Goal: Information Seeking & Learning: Learn about a topic

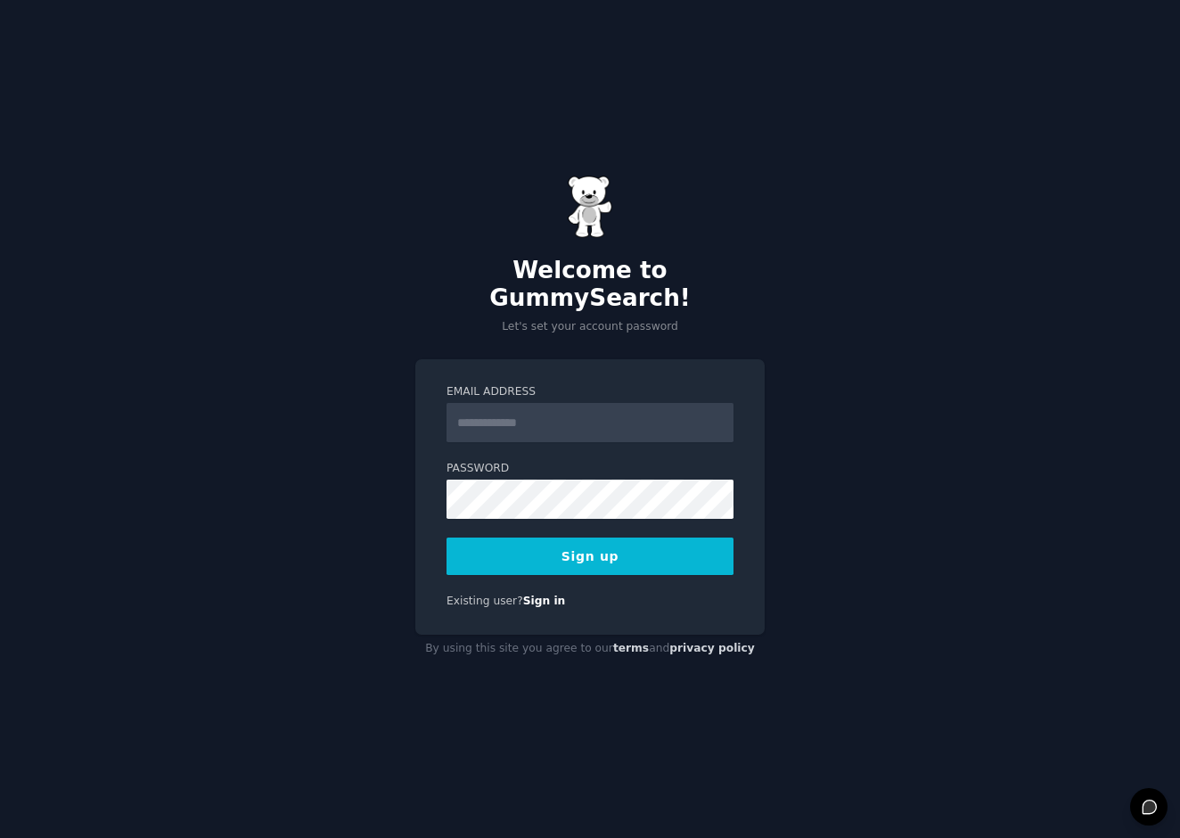
click at [332, 234] on div "Welcome to GummySearch! Let's set your account password Email Address Password …" at bounding box center [590, 419] width 1180 height 838
click at [495, 408] on input "Email Address" at bounding box center [590, 422] width 287 height 39
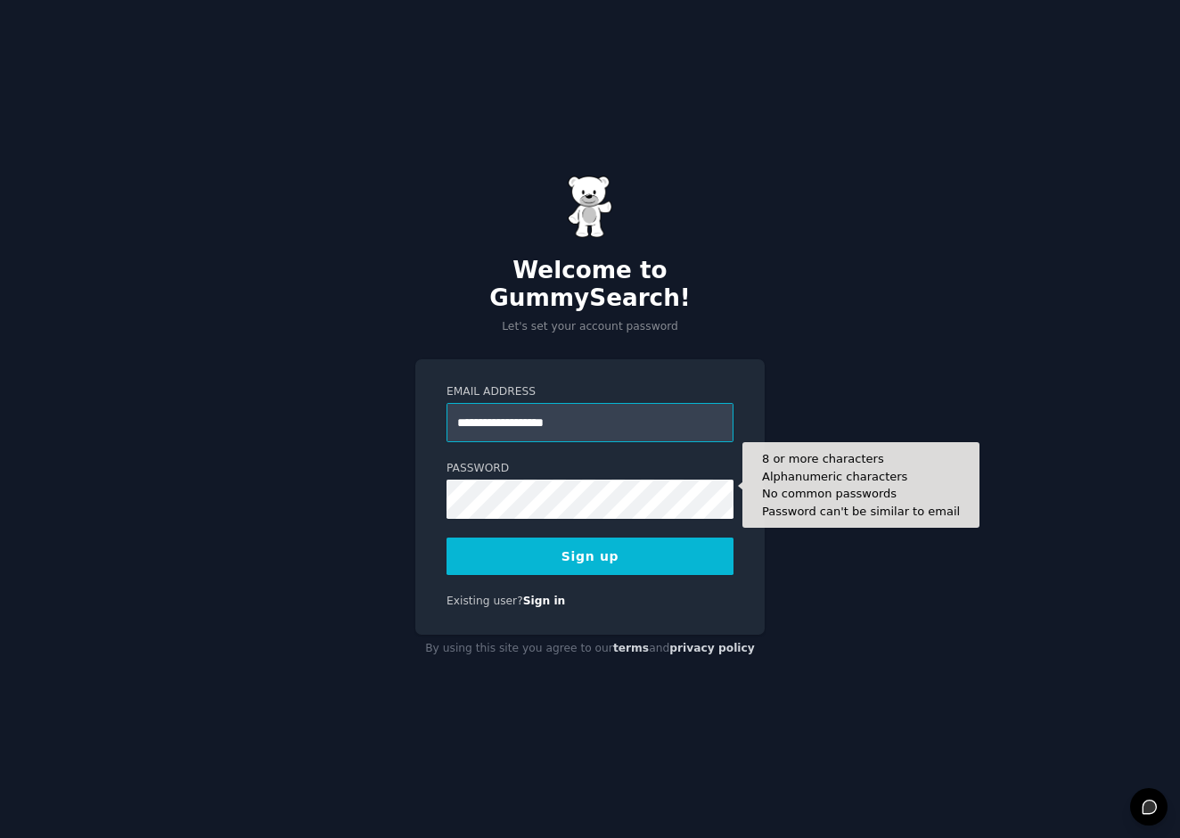
type input "**********"
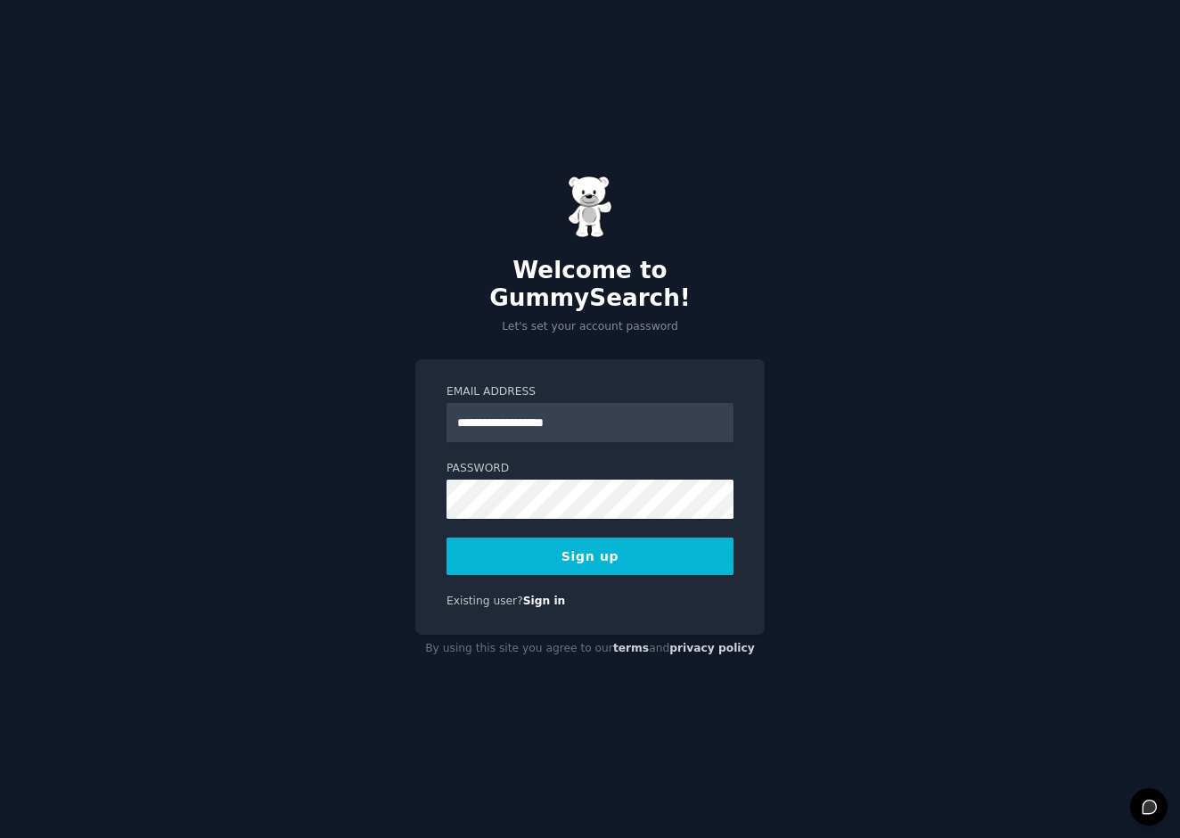
click at [926, 451] on div "**********" at bounding box center [590, 419] width 1180 height 838
click at [590, 545] on button "Sign up" at bounding box center [590, 555] width 287 height 37
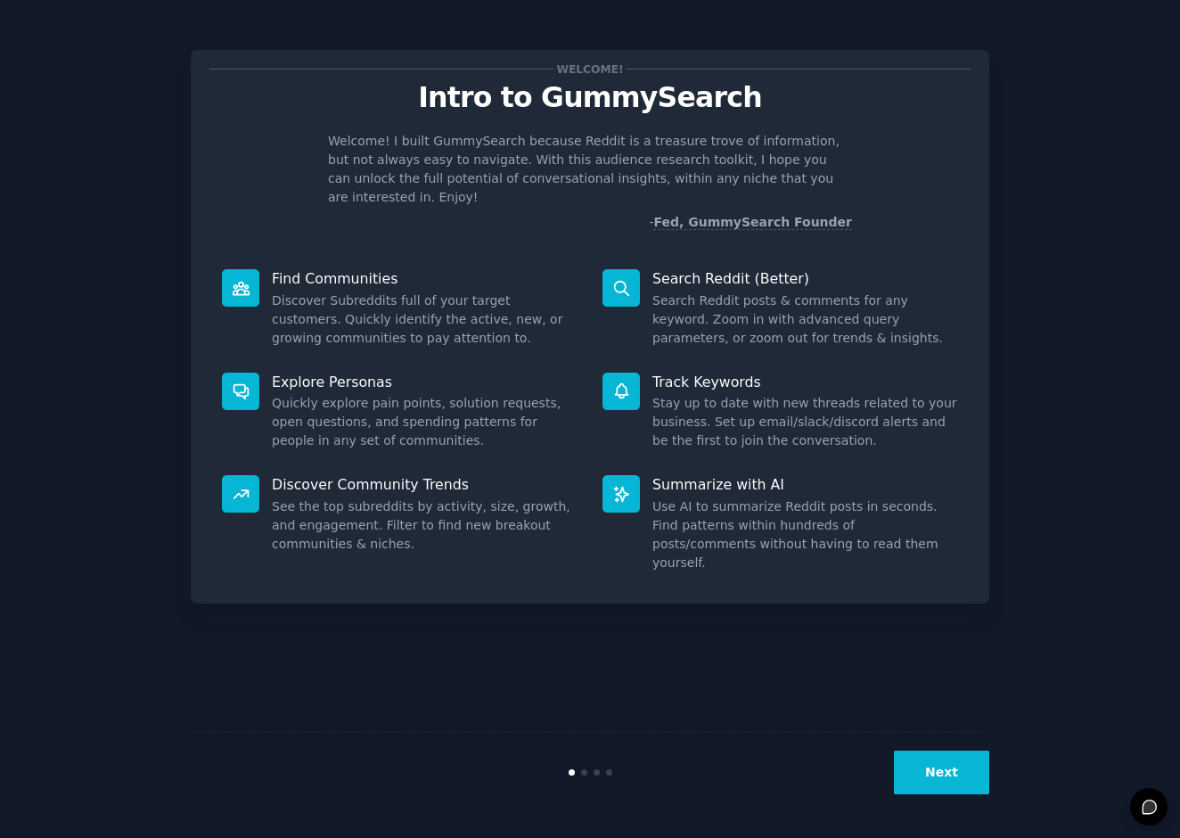
click at [939, 775] on button "Next" at bounding box center [941, 772] width 95 height 44
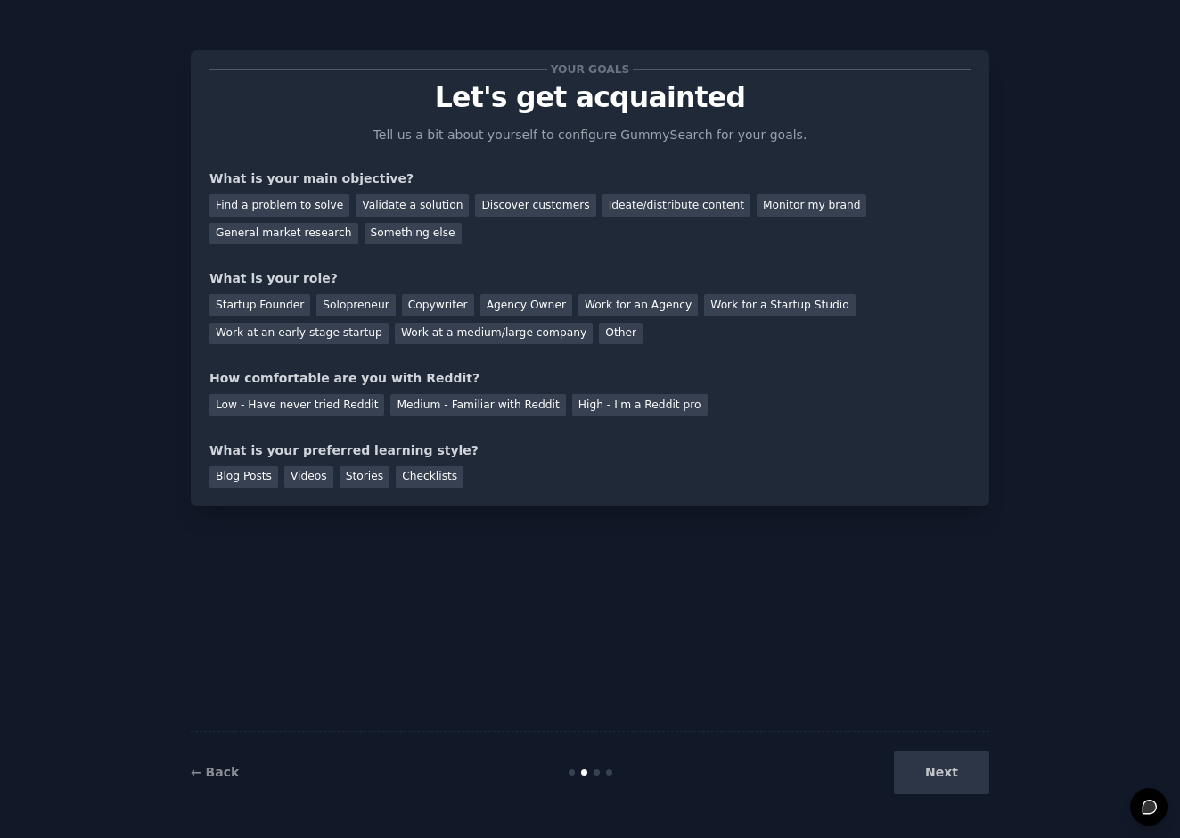
click at [938, 781] on div "Next" at bounding box center [856, 772] width 266 height 44
click at [958, 770] on div "Next" at bounding box center [856, 772] width 266 height 44
click at [766, 292] on div "Startup Founder Solopreneur Copywriter Agency Owner Work for an Agency Work for…" at bounding box center [589, 316] width 761 height 56
click at [937, 778] on div "Next" at bounding box center [856, 772] width 266 height 44
click at [961, 778] on div "Next" at bounding box center [856, 772] width 266 height 44
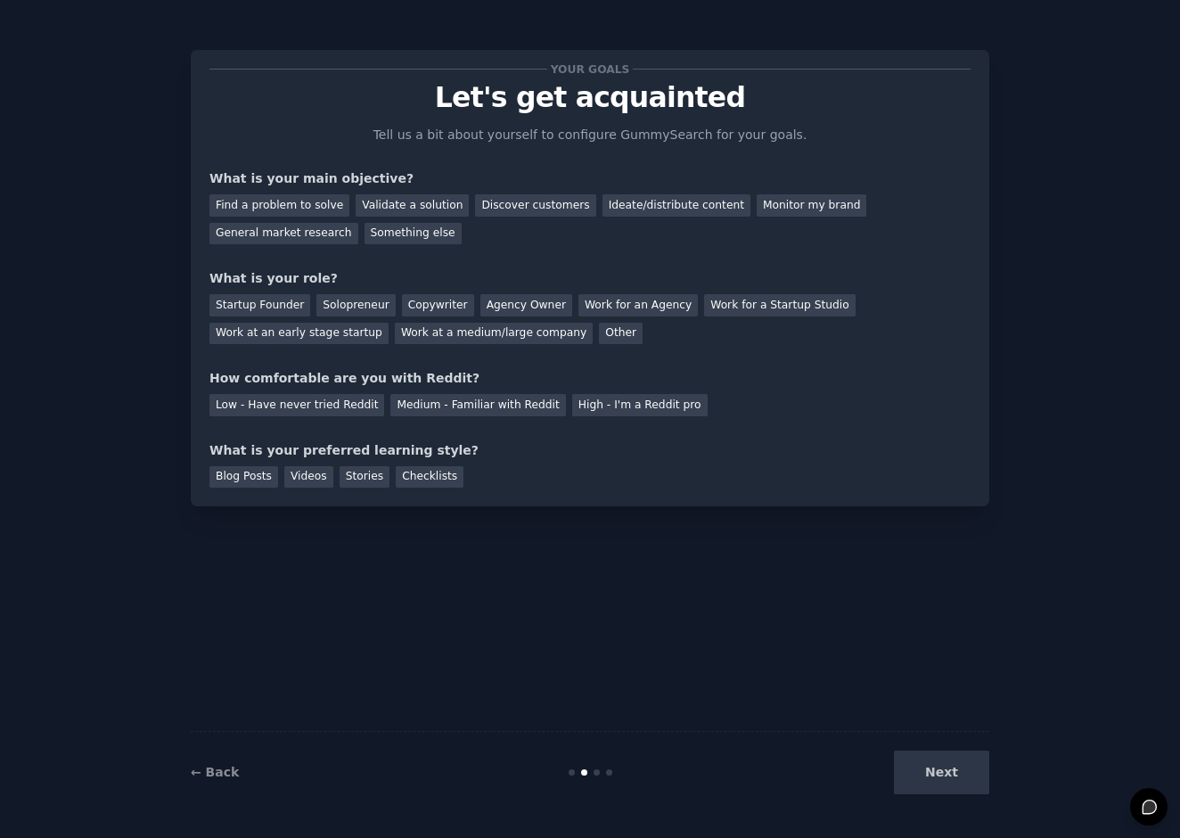
click at [143, 186] on div "Your goals Let's get acquainted Tell us a bit about yourself to configure Gummy…" at bounding box center [590, 419] width 1130 height 788
click at [273, 232] on div "General market research" at bounding box center [283, 234] width 149 height 22
click at [280, 205] on div "Find a problem to solve" at bounding box center [279, 205] width 140 height 22
click at [355, 304] on div "Solopreneur" at bounding box center [355, 305] width 78 height 22
click at [476, 400] on div "Medium - Familiar with Reddit" at bounding box center [477, 405] width 175 height 22
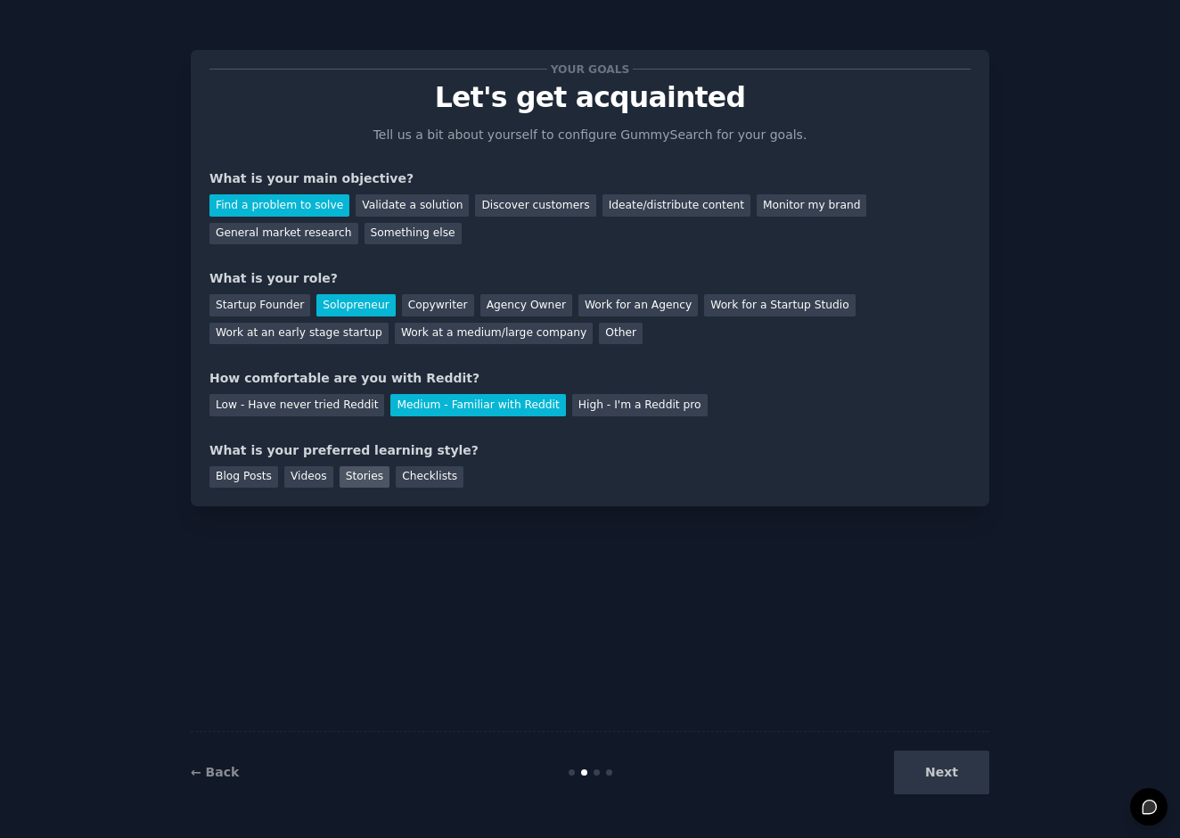
click at [352, 480] on div "Stories" at bounding box center [365, 477] width 50 height 22
click at [952, 758] on button "Next" at bounding box center [941, 772] width 95 height 44
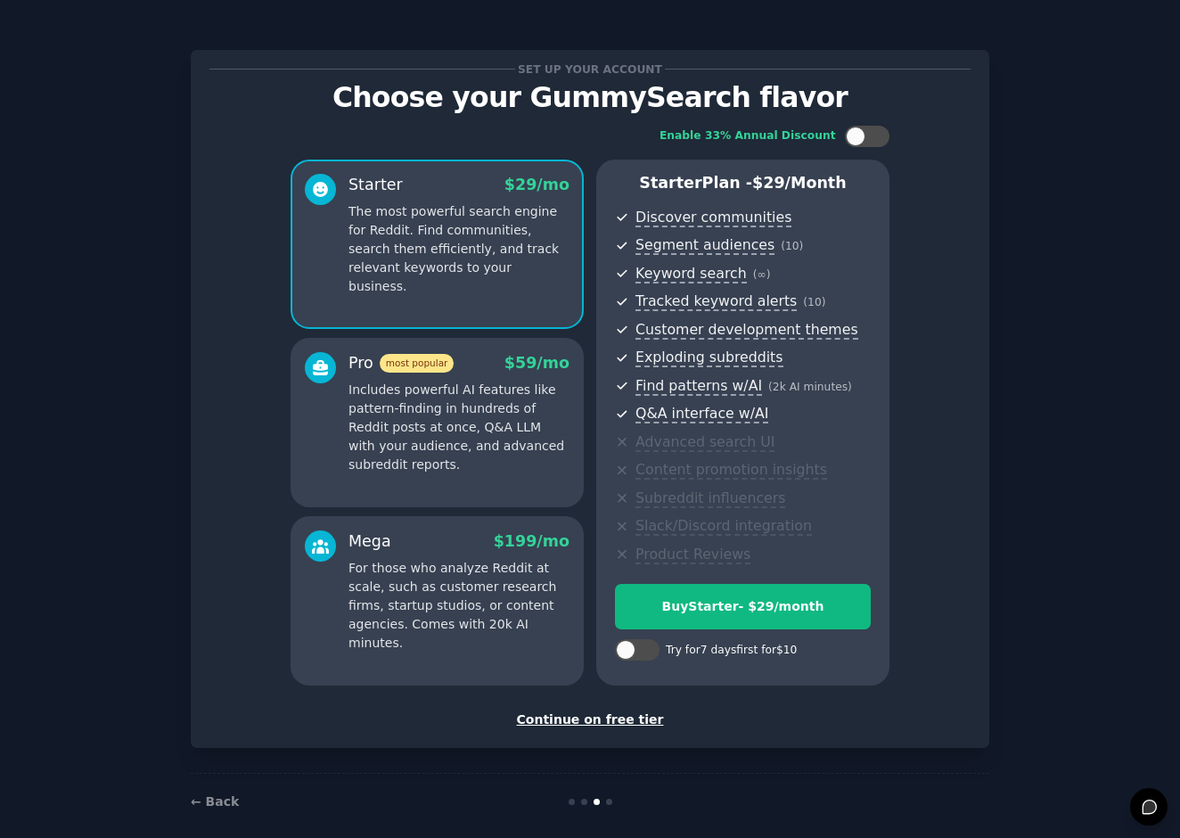
click at [597, 714] on div "Continue on free tier" at bounding box center [589, 719] width 761 height 19
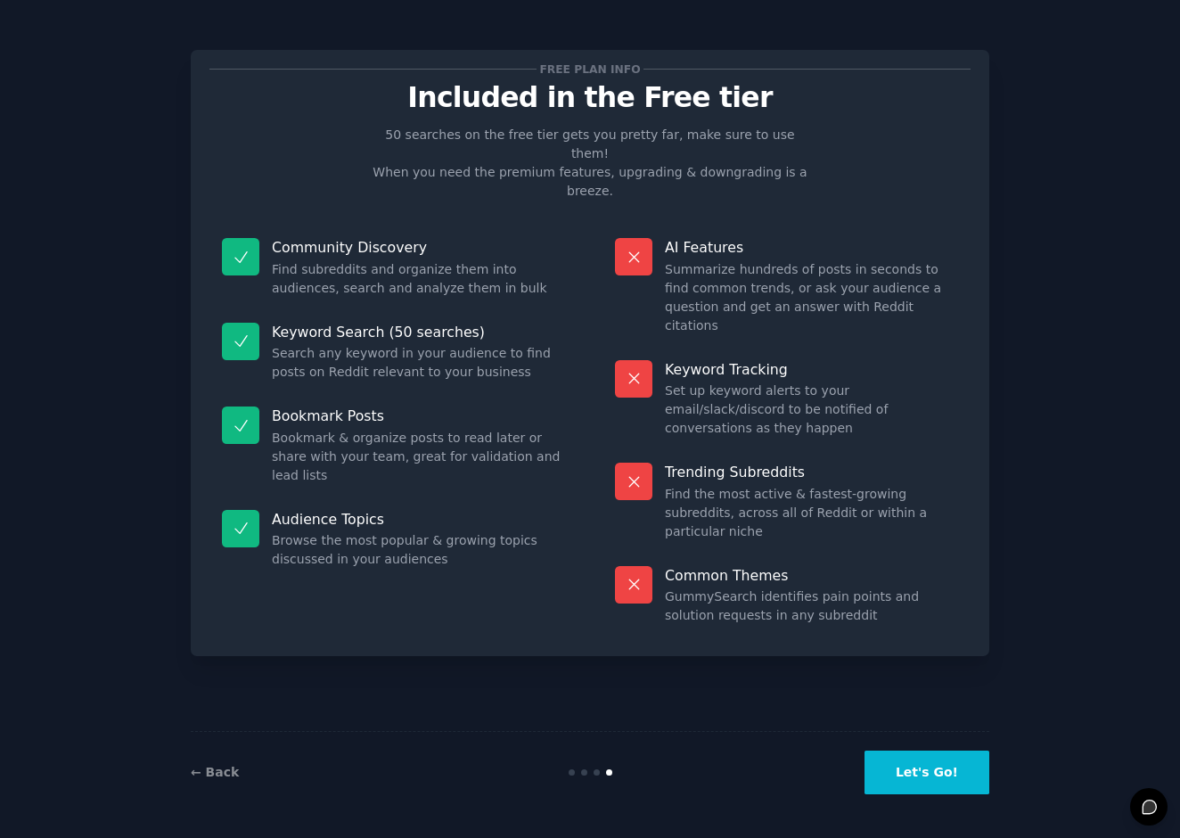
click at [931, 773] on button "Let's Go!" at bounding box center [927, 772] width 125 height 44
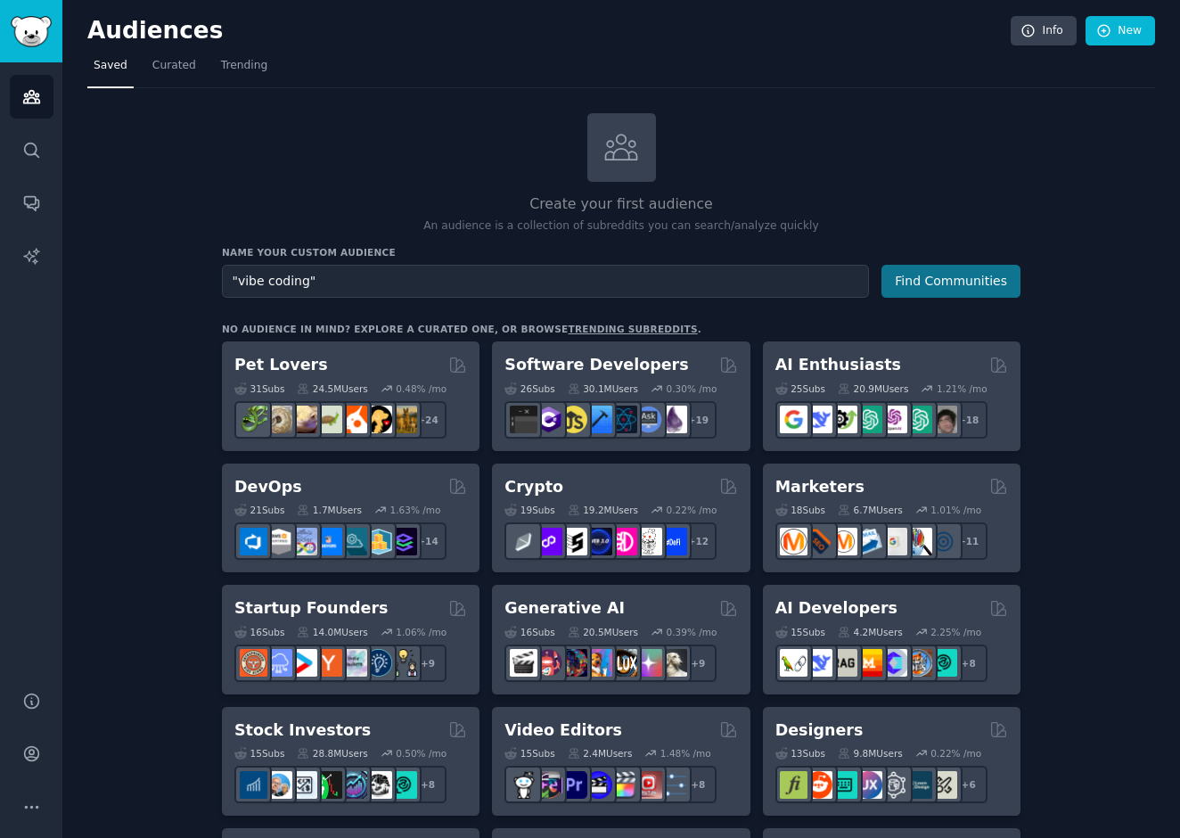
type input ""vibe coding""
click at [952, 272] on button "Find Communities" at bounding box center [950, 281] width 139 height 33
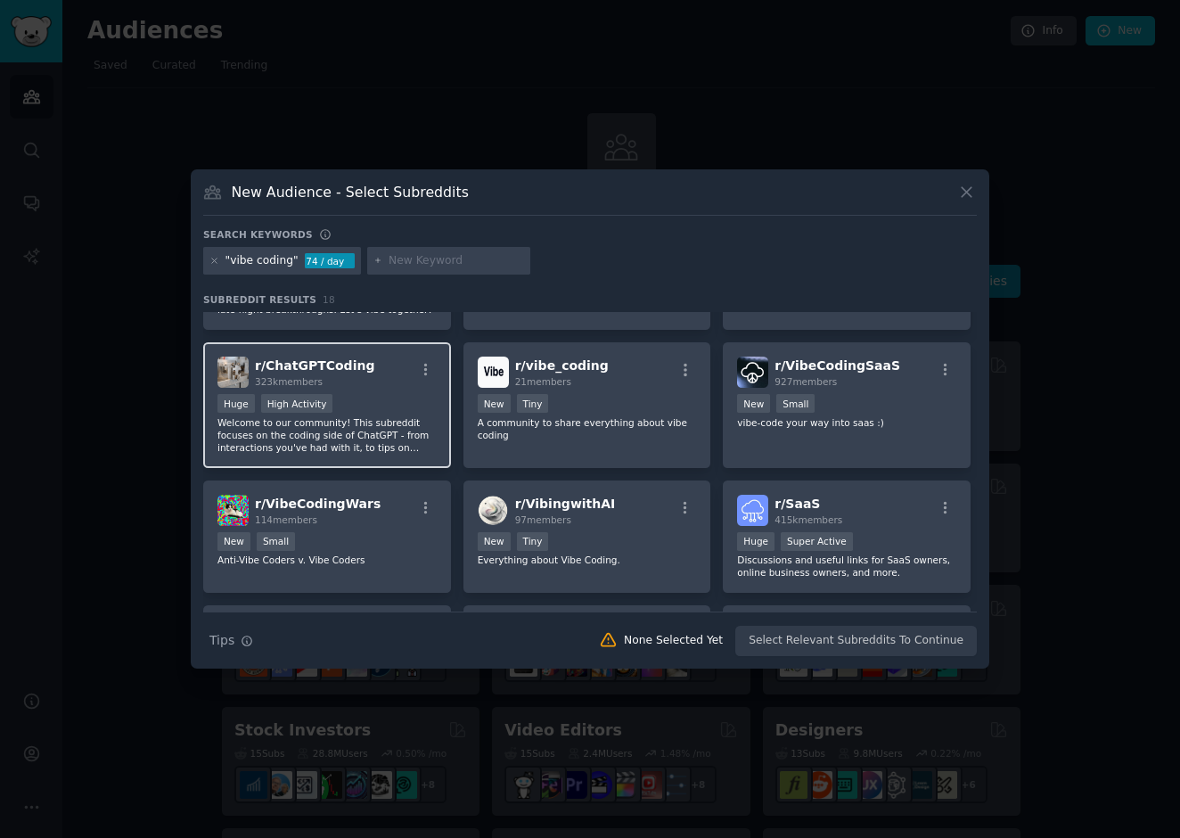
scroll to position [381, 0]
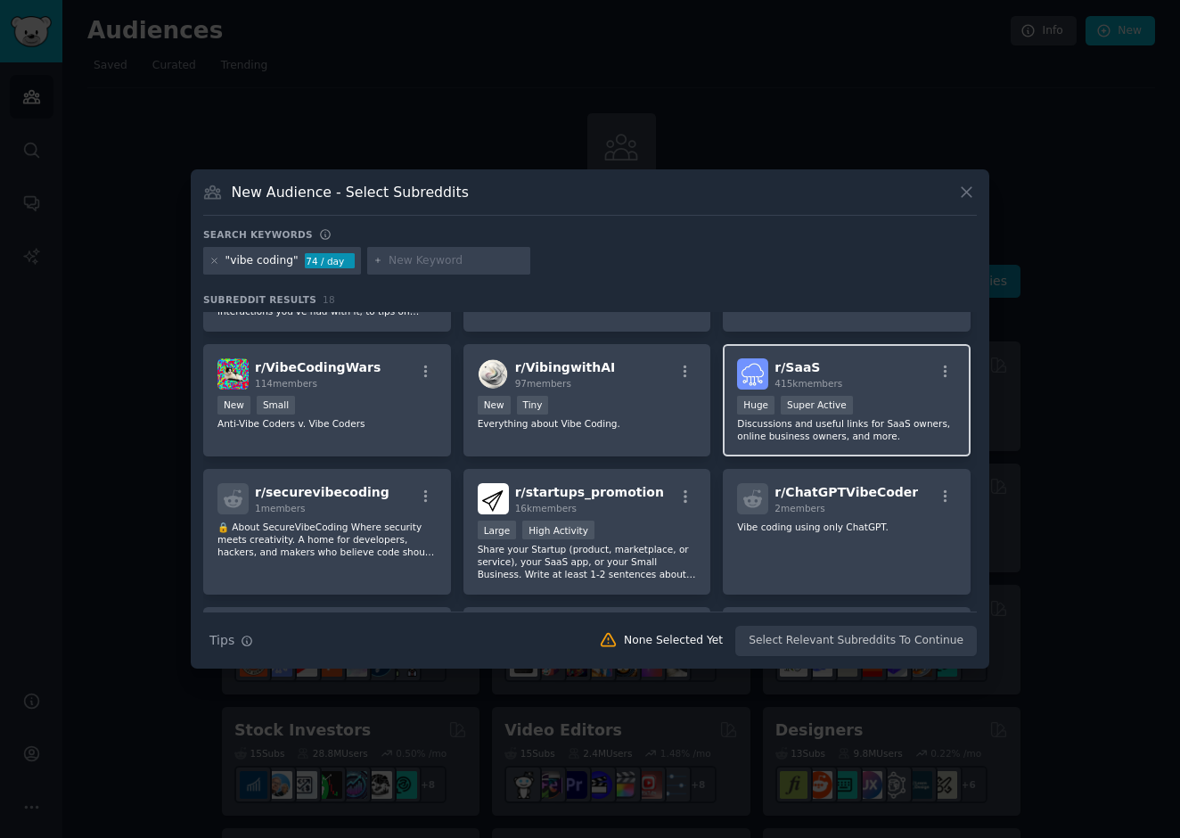
click at [790, 430] on p "Discussions and useful links for SaaS owners, online business owners, and more." at bounding box center [846, 429] width 219 height 25
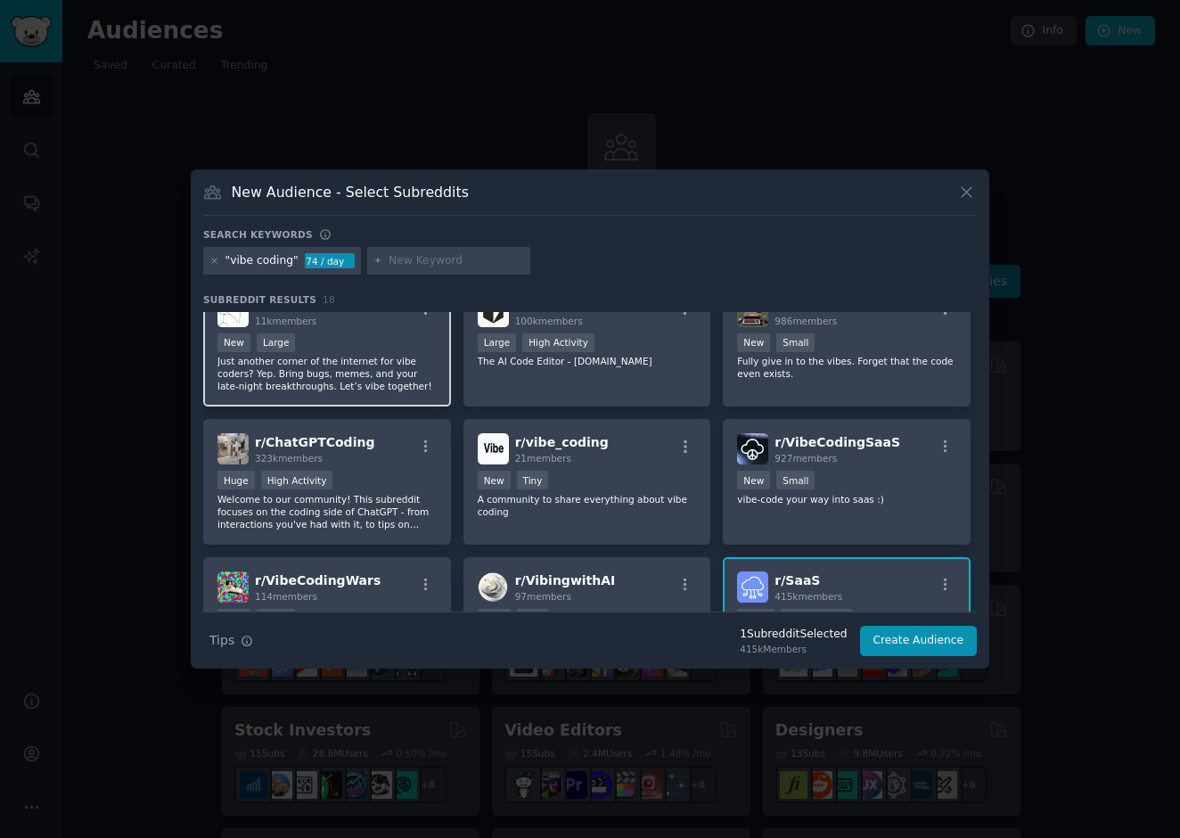
scroll to position [0, 0]
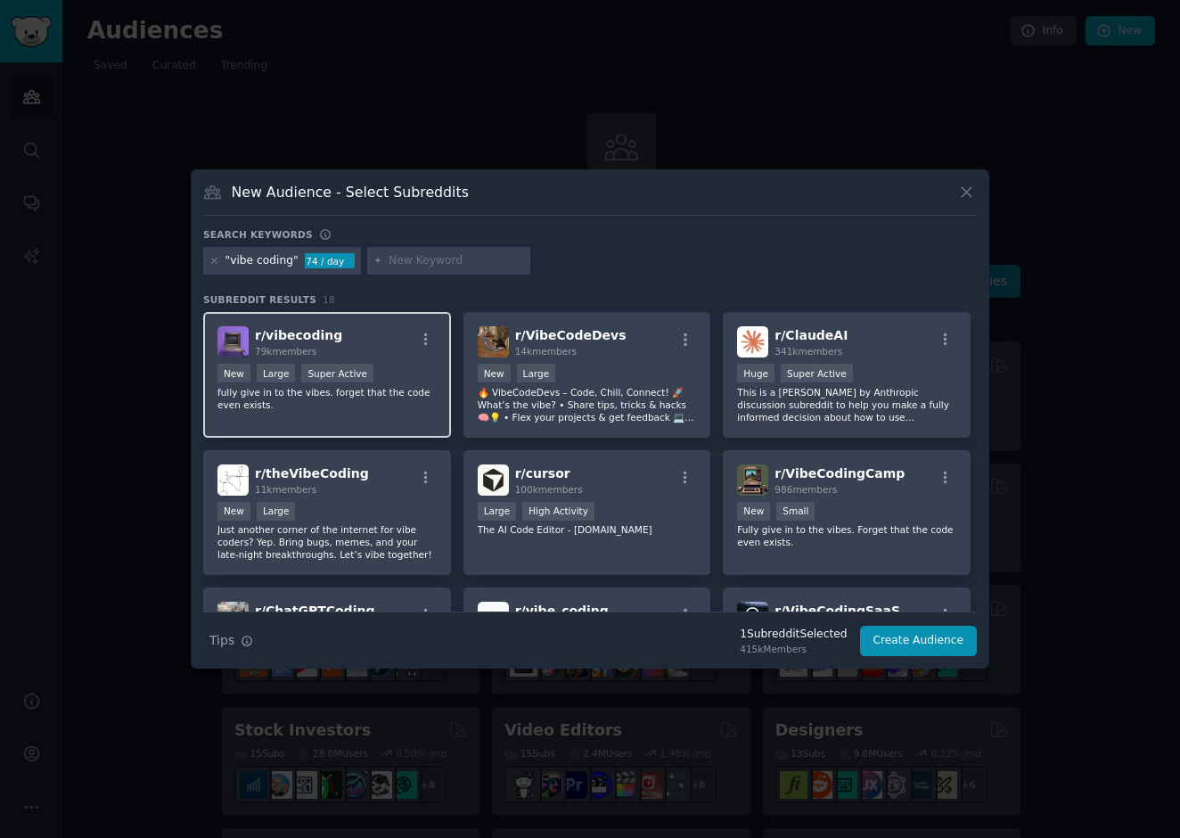
click at [386, 370] on div "New Large Super Active" at bounding box center [326, 375] width 219 height 22
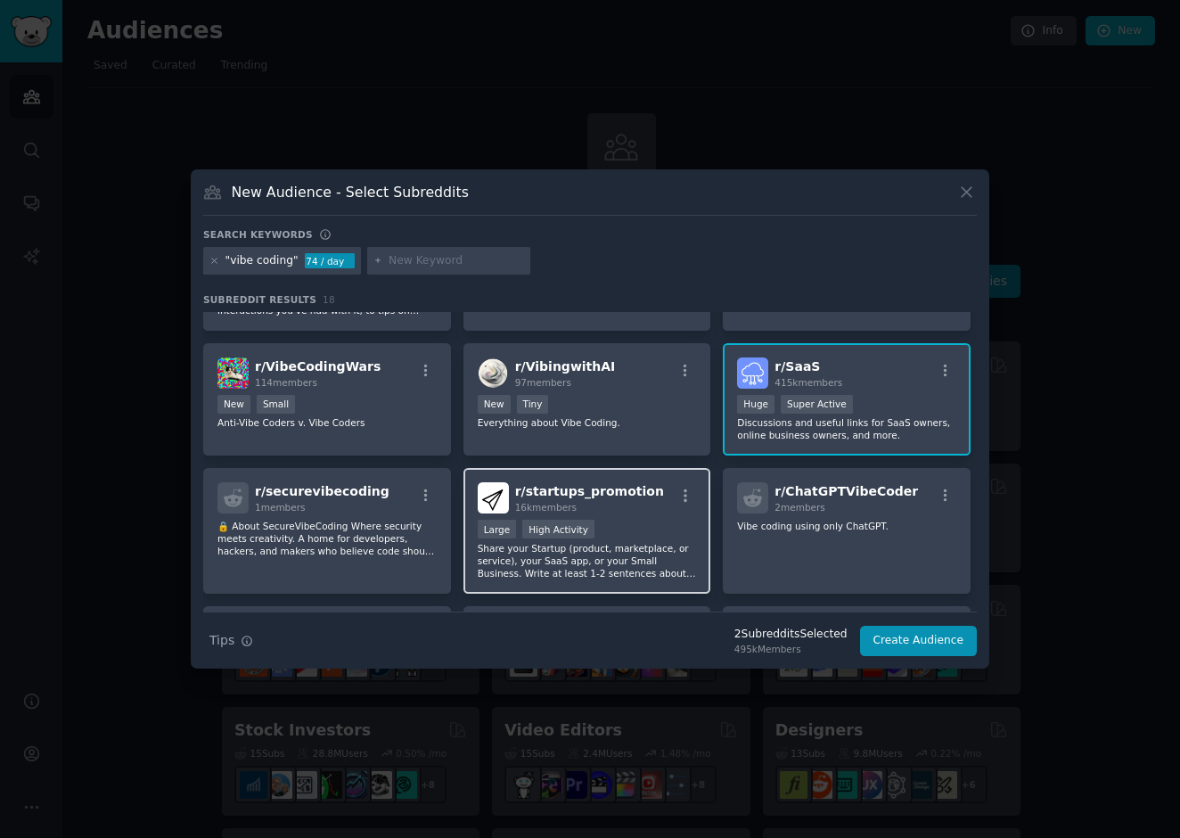
scroll to position [563, 0]
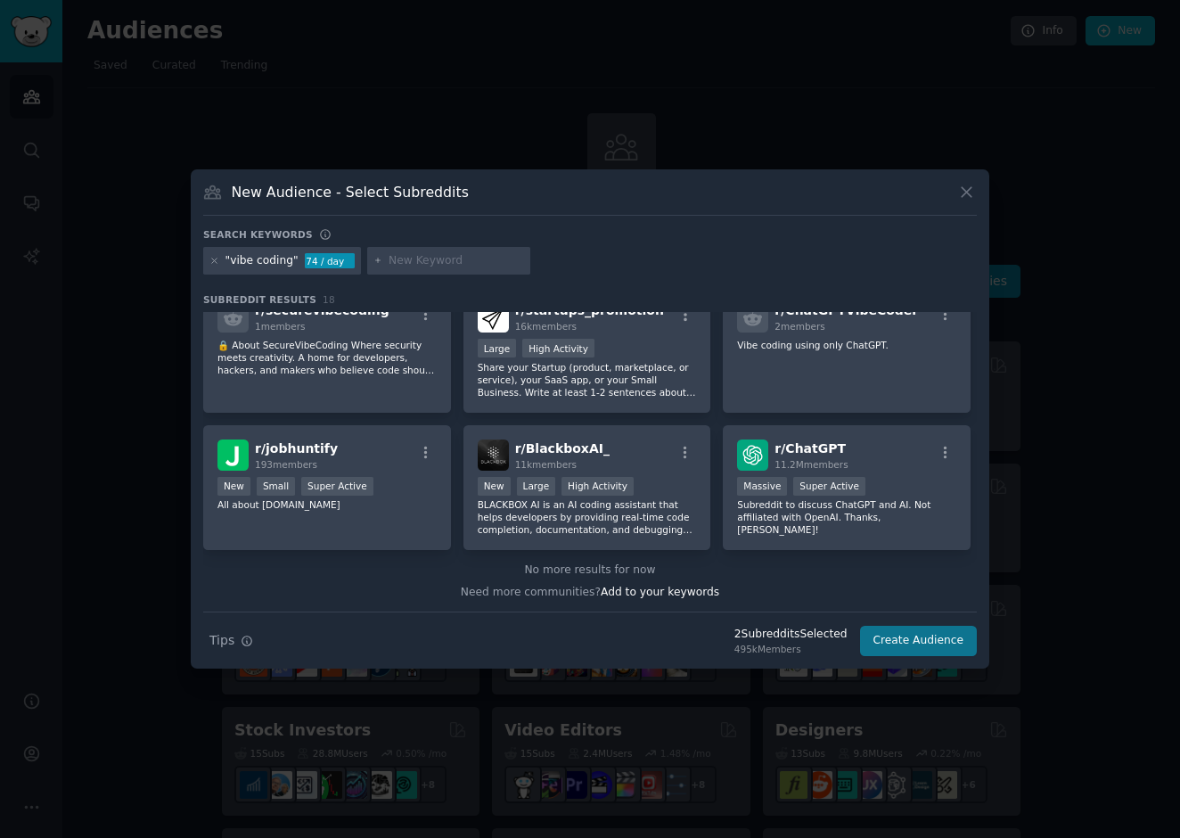
click at [932, 643] on button "Create Audience" at bounding box center [919, 641] width 118 height 30
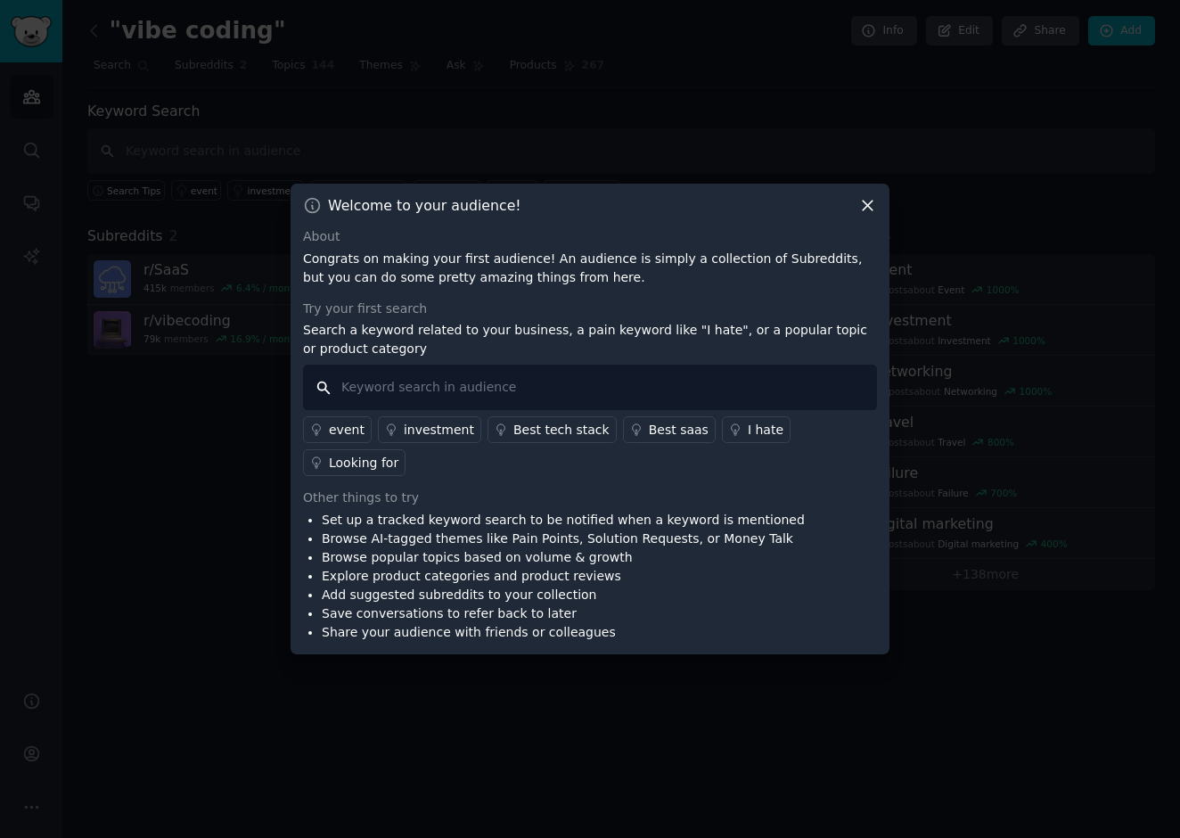
click at [416, 410] on input "text" at bounding box center [590, 387] width 574 height 45
type input "bolt"
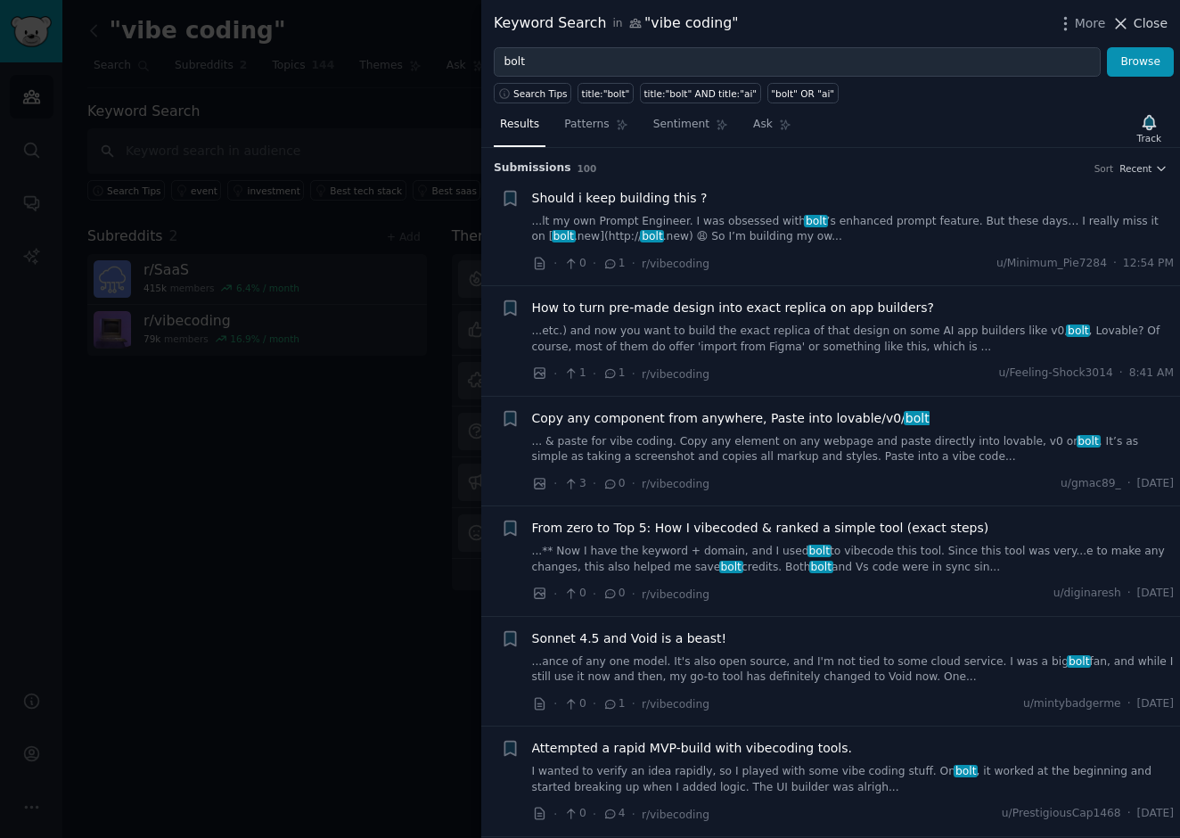
click at [1158, 22] on span "Close" at bounding box center [1151, 23] width 34 height 19
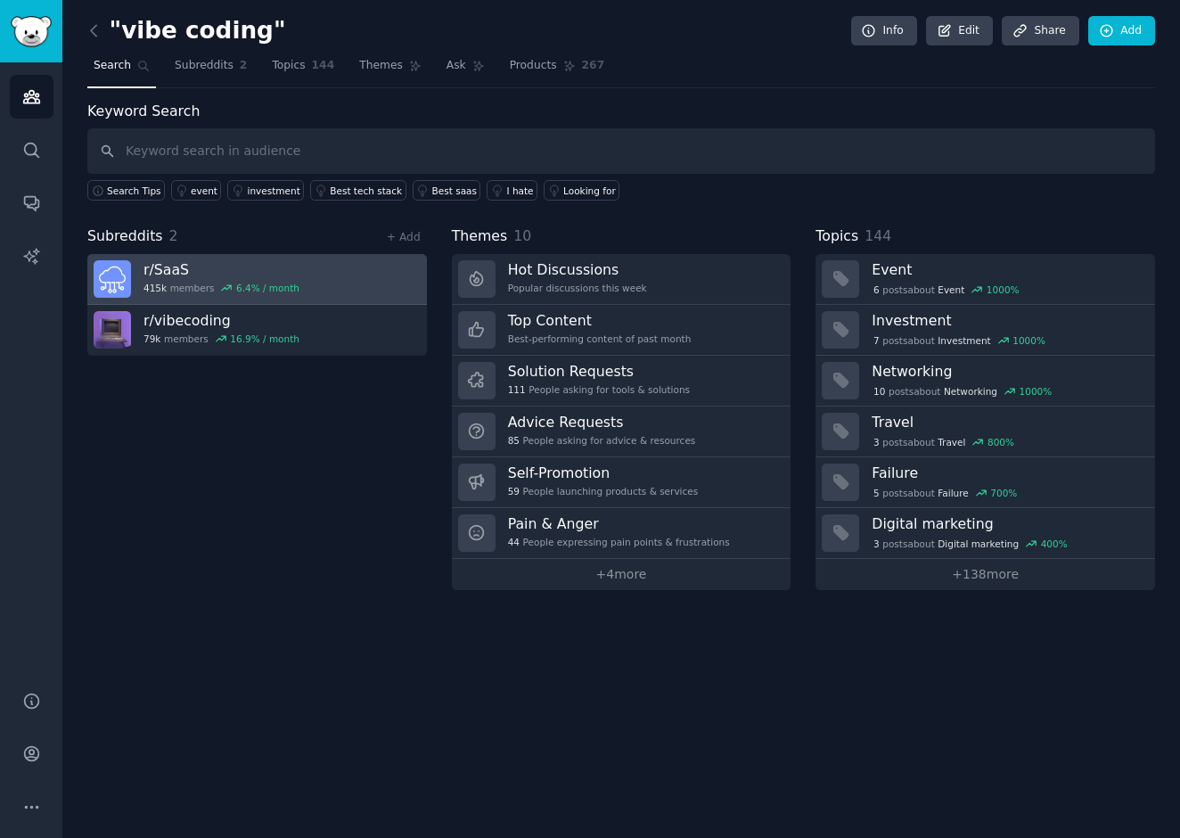
click at [193, 277] on div "r/ SaaS 415k members 6.4 % / month" at bounding box center [221, 278] width 156 height 37
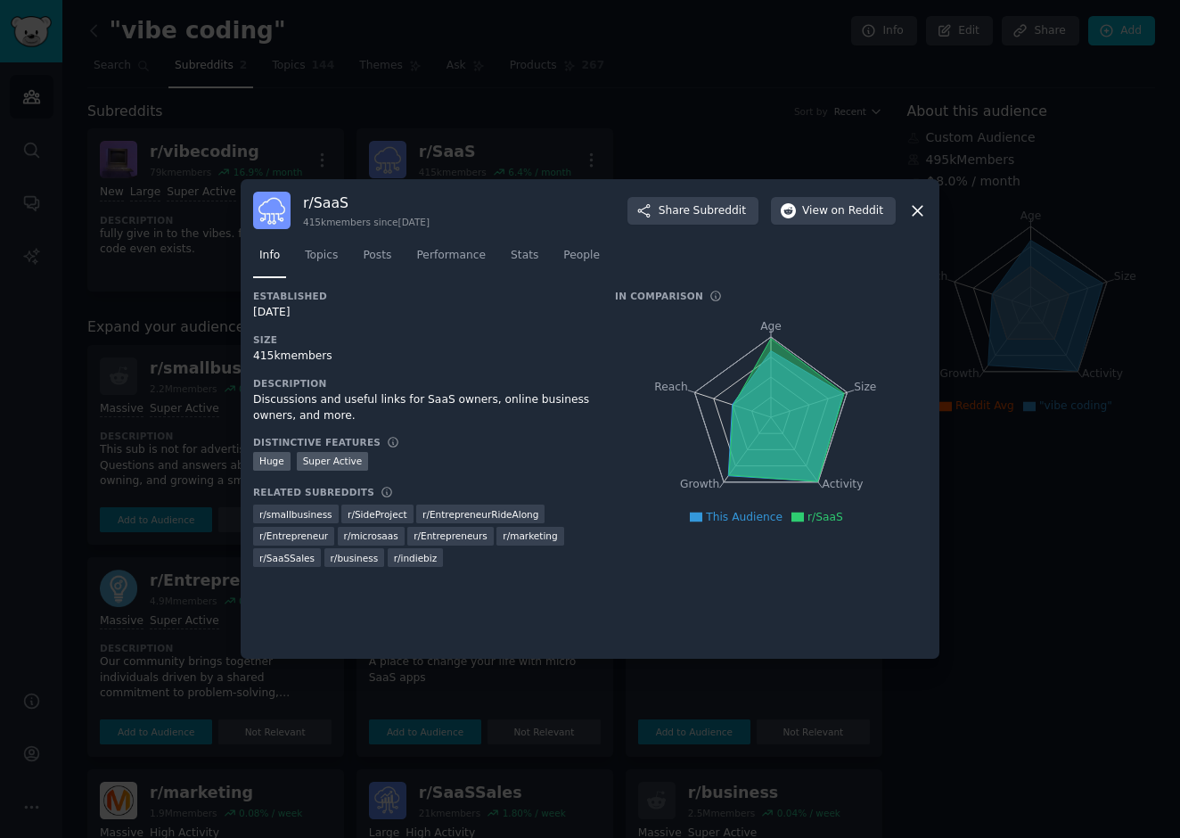
click at [921, 204] on icon at bounding box center [917, 210] width 19 height 19
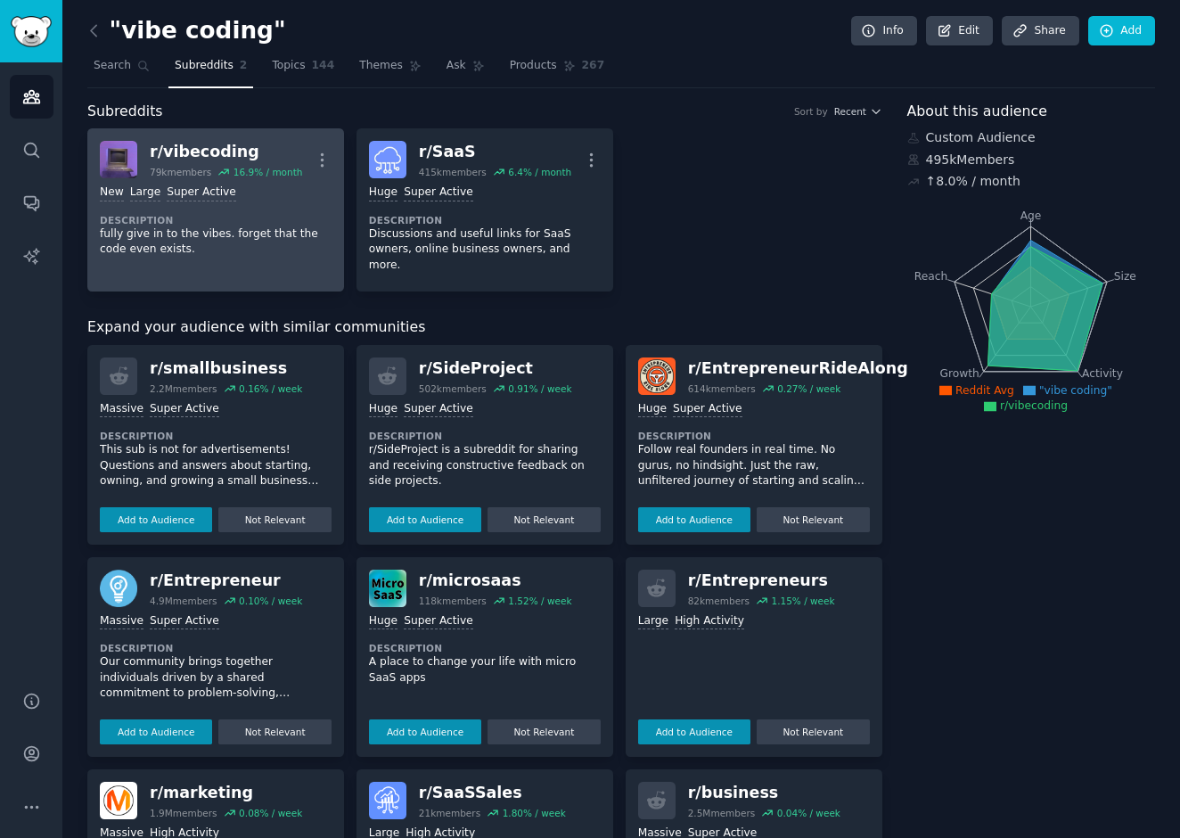
click at [219, 218] on dt "Description" at bounding box center [216, 220] width 232 height 12
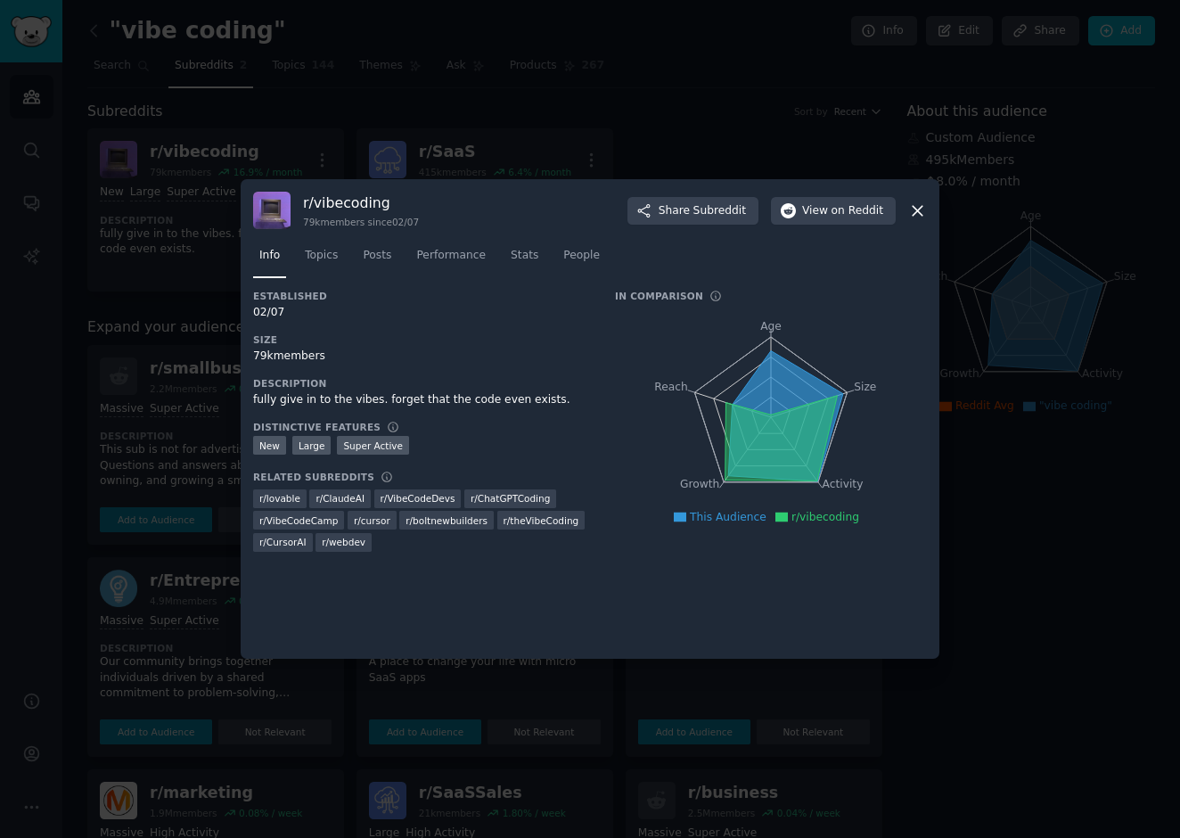
drag, startPoint x: 920, startPoint y: 209, endPoint x: 777, endPoint y: 437, distance: 268.3
click at [811, 403] on div "r/ vibecoding 79k members since 02/07 Share Subreddit View on Reddit Info Topic…" at bounding box center [590, 419] width 699 height 480
click at [436, 519] on span "r/ boltnewbuilders" at bounding box center [447, 520] width 82 height 12
click at [917, 216] on icon at bounding box center [917, 210] width 19 height 19
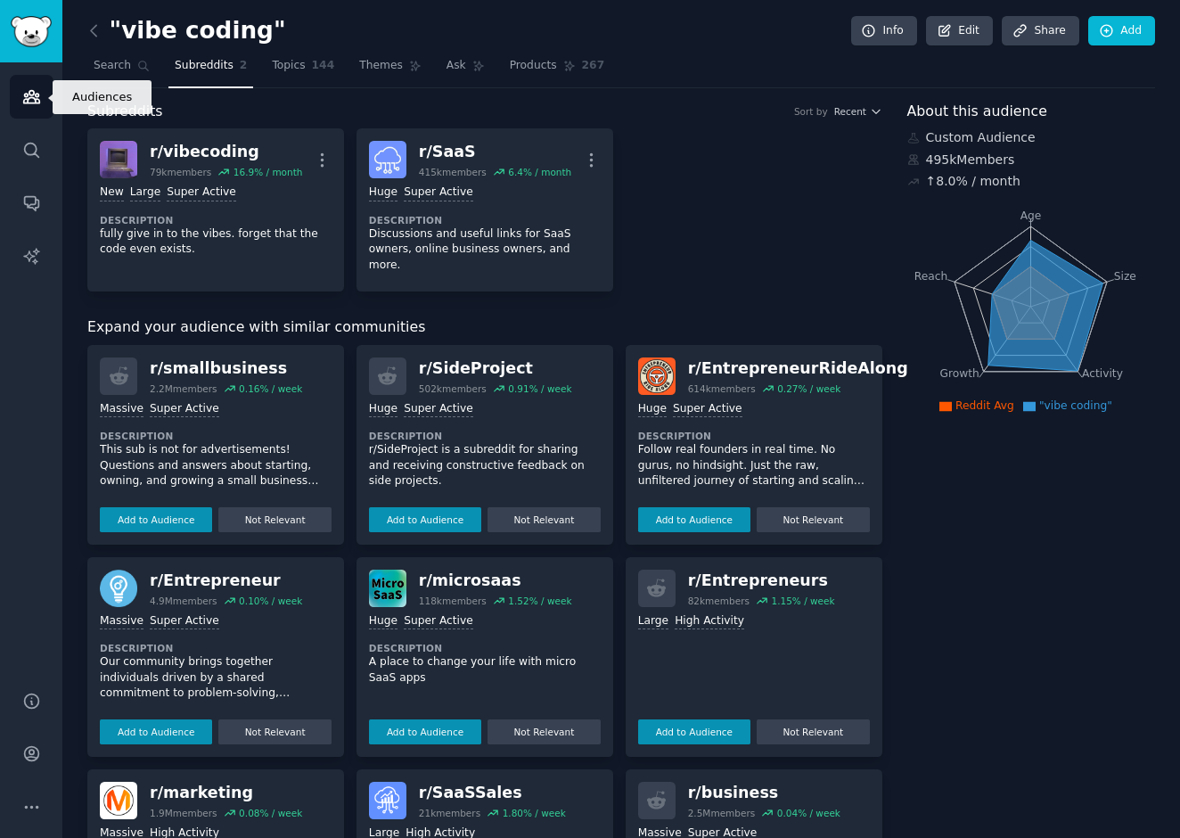
click at [30, 100] on icon "Sidebar" at bounding box center [31, 96] width 19 height 19
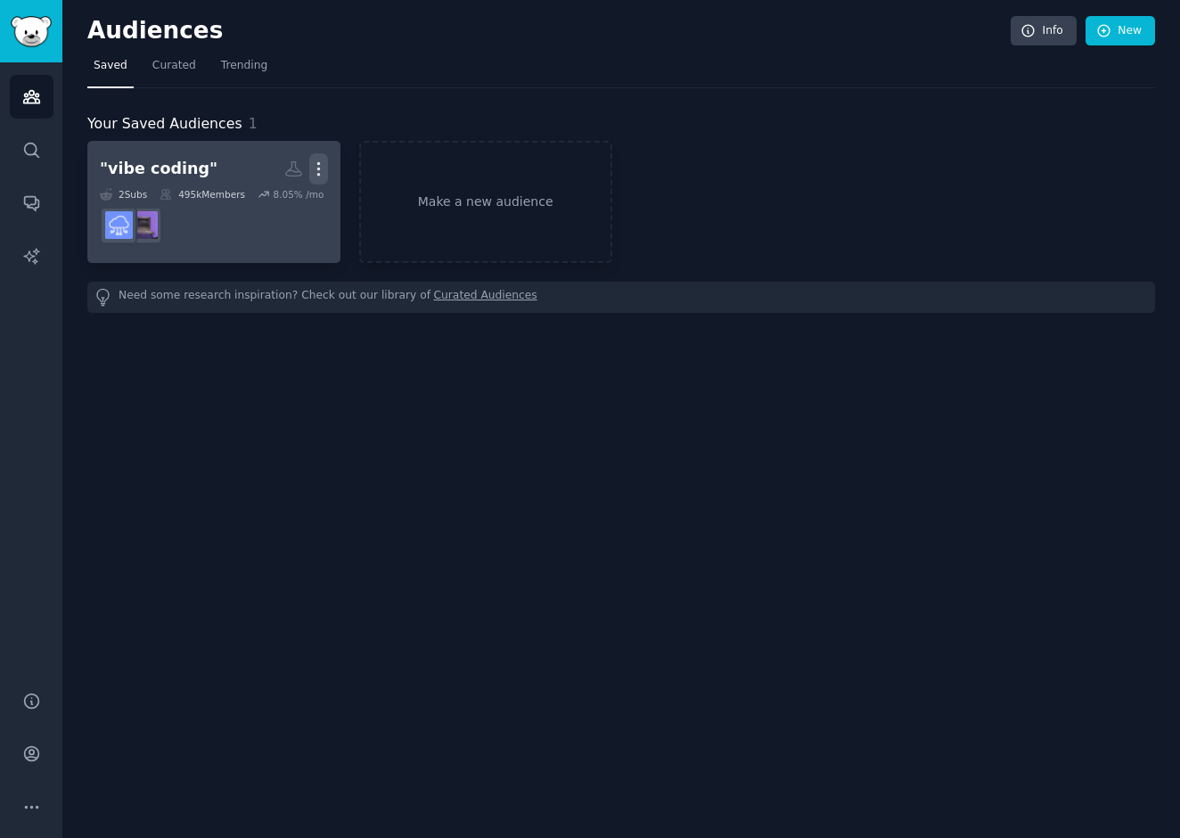
click at [322, 172] on icon "button" at bounding box center [318, 169] width 19 height 19
click at [266, 170] on p "View" at bounding box center [264, 175] width 29 height 19
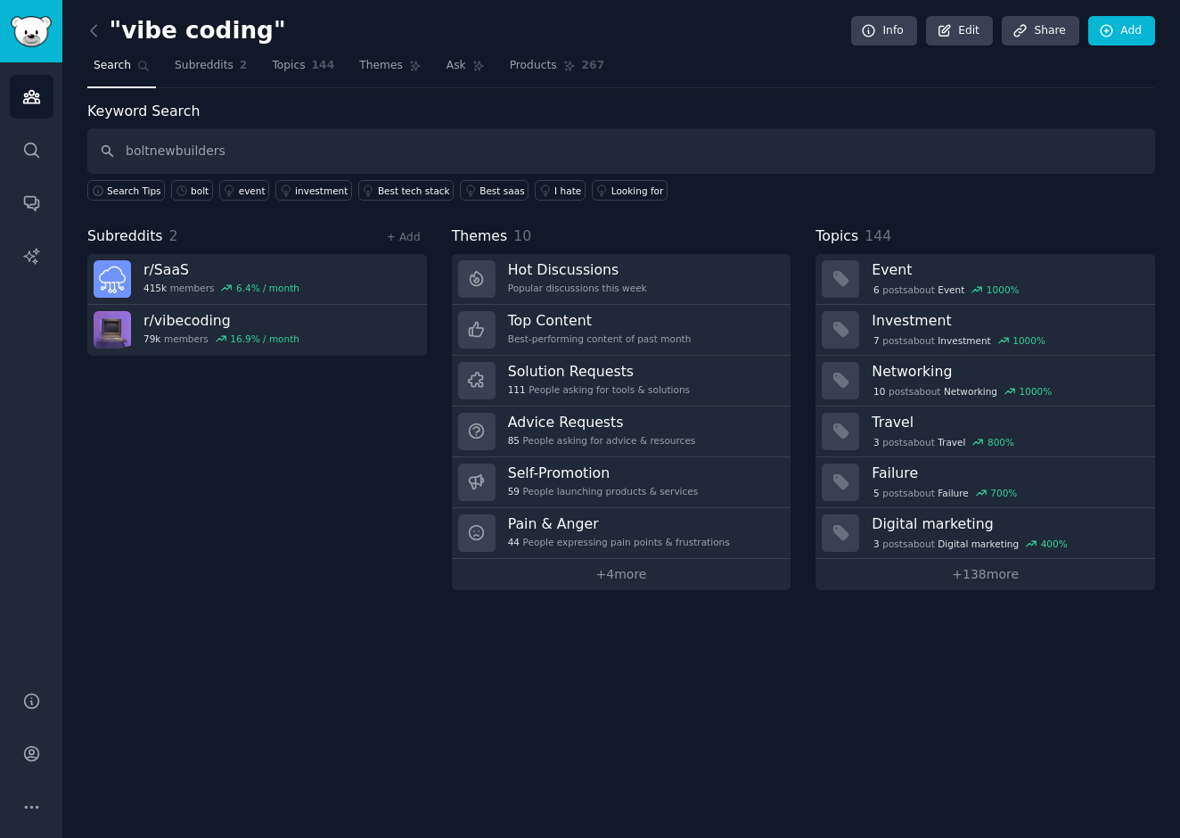
type input "boltnewbuilders"
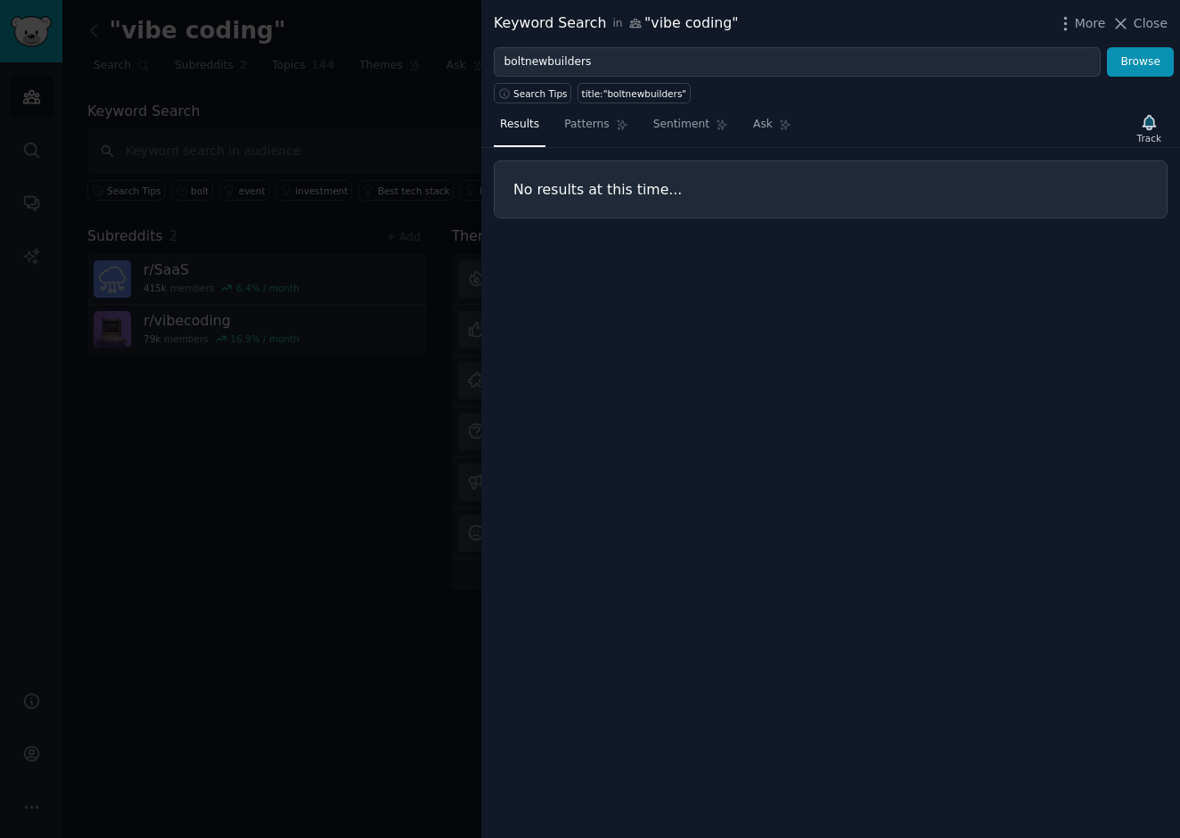
click at [415, 141] on div at bounding box center [590, 419] width 1180 height 838
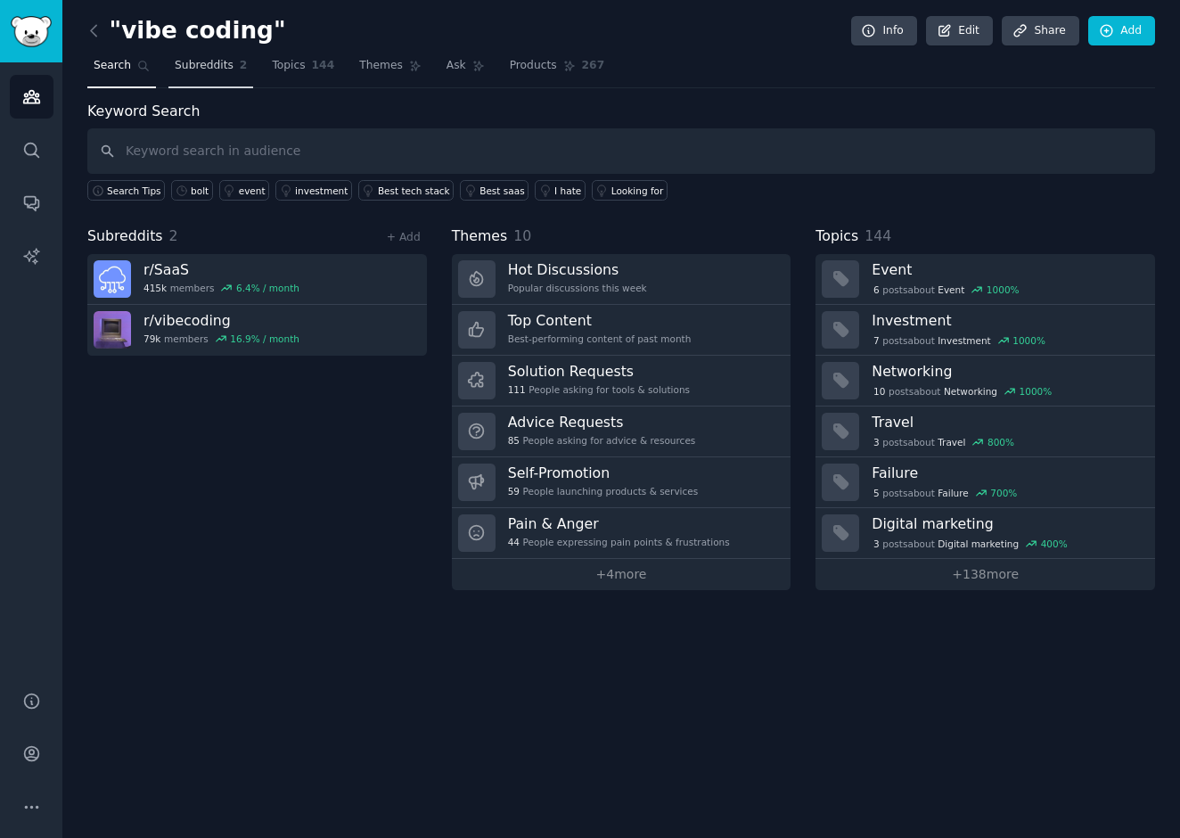
click at [209, 62] on span "Subreddits" at bounding box center [204, 66] width 59 height 16
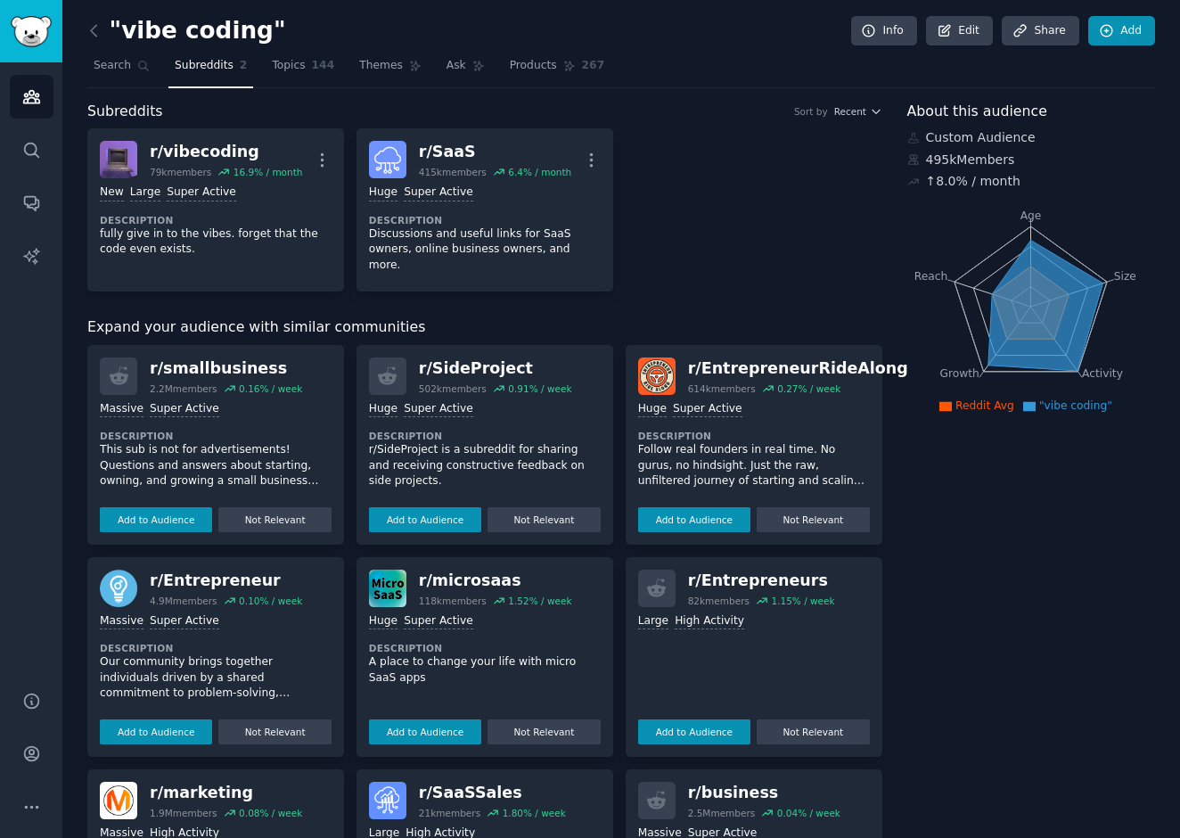
click at [1129, 31] on link "Add" at bounding box center [1121, 31] width 67 height 30
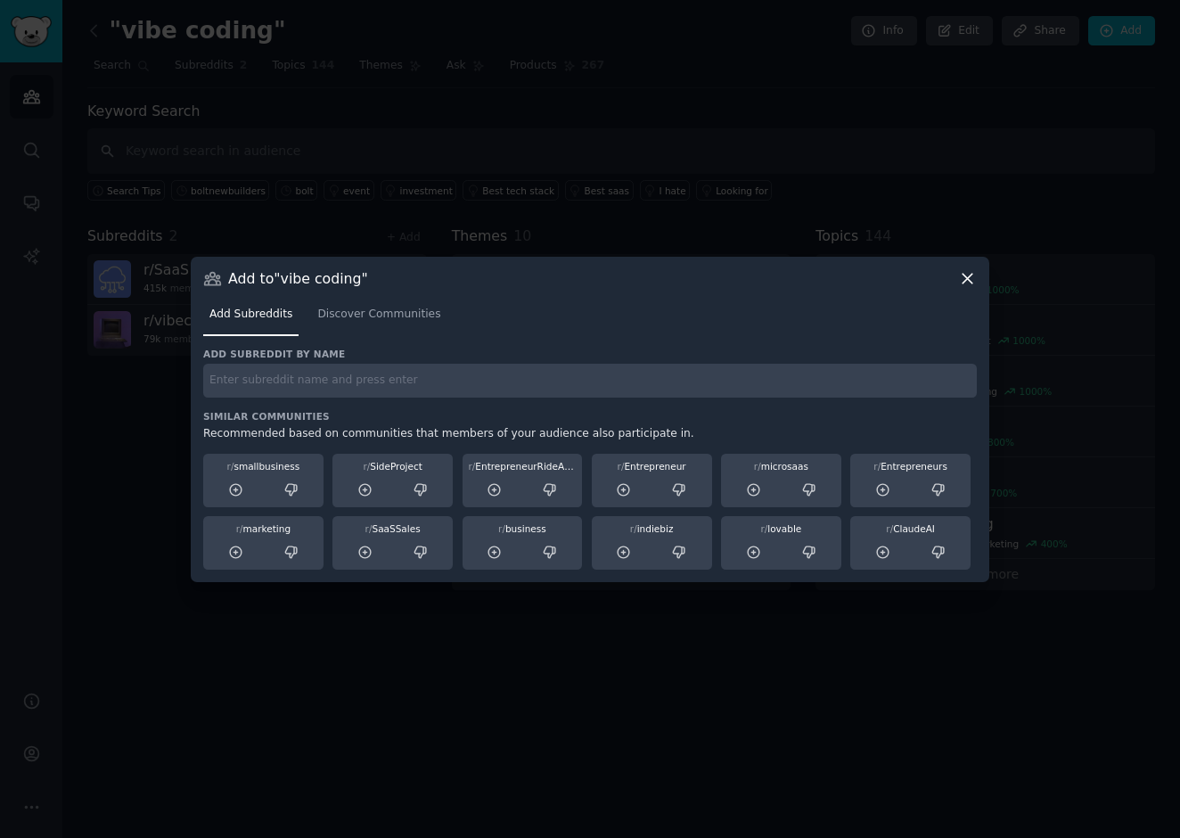
click at [272, 406] on div "Add subreddit by name Similar Communities Recommended based on communities that…" at bounding box center [590, 459] width 774 height 222
click at [270, 386] on input "text" at bounding box center [590, 381] width 774 height 35
click at [347, 368] on input "r/boltnewbuilders" at bounding box center [590, 381] width 774 height 35
click at [327, 381] on input "r/boltnewbuilders" at bounding box center [590, 381] width 774 height 35
type input "r/boltnewbuilders"
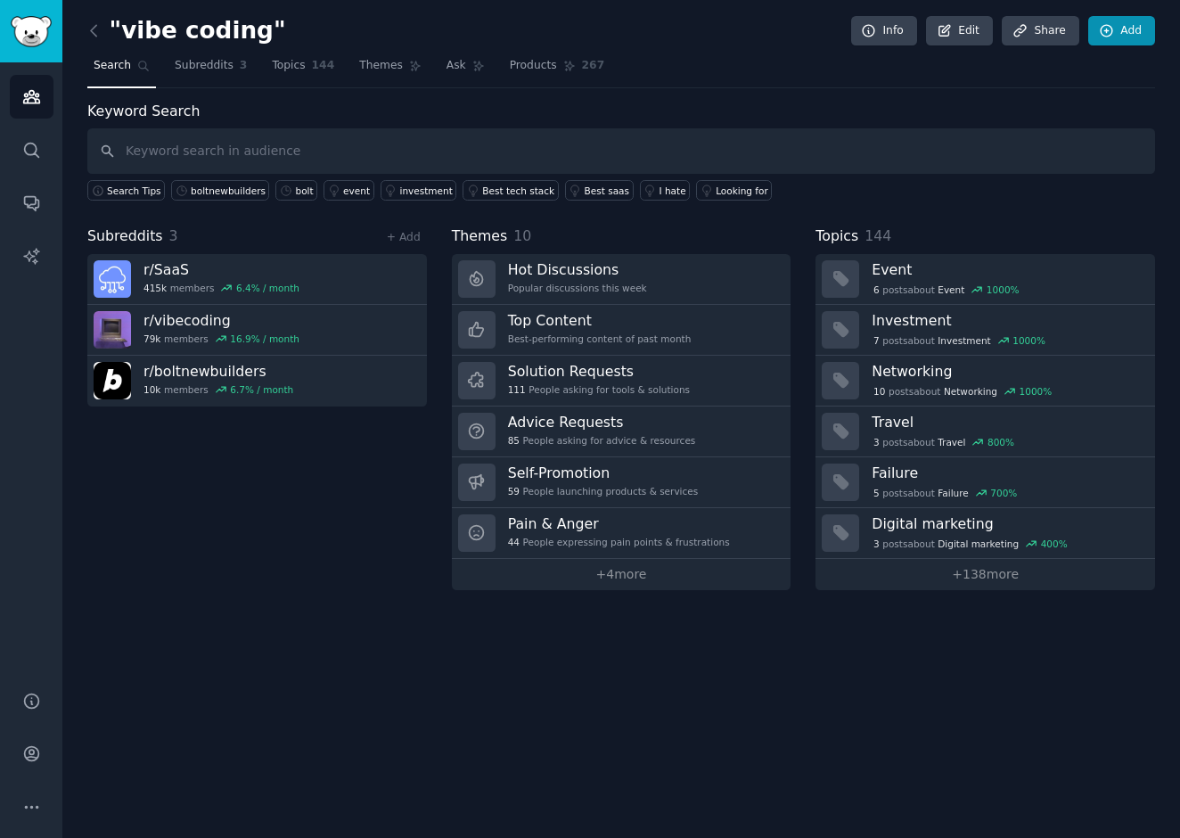
click at [1114, 37] on icon at bounding box center [1107, 31] width 16 height 16
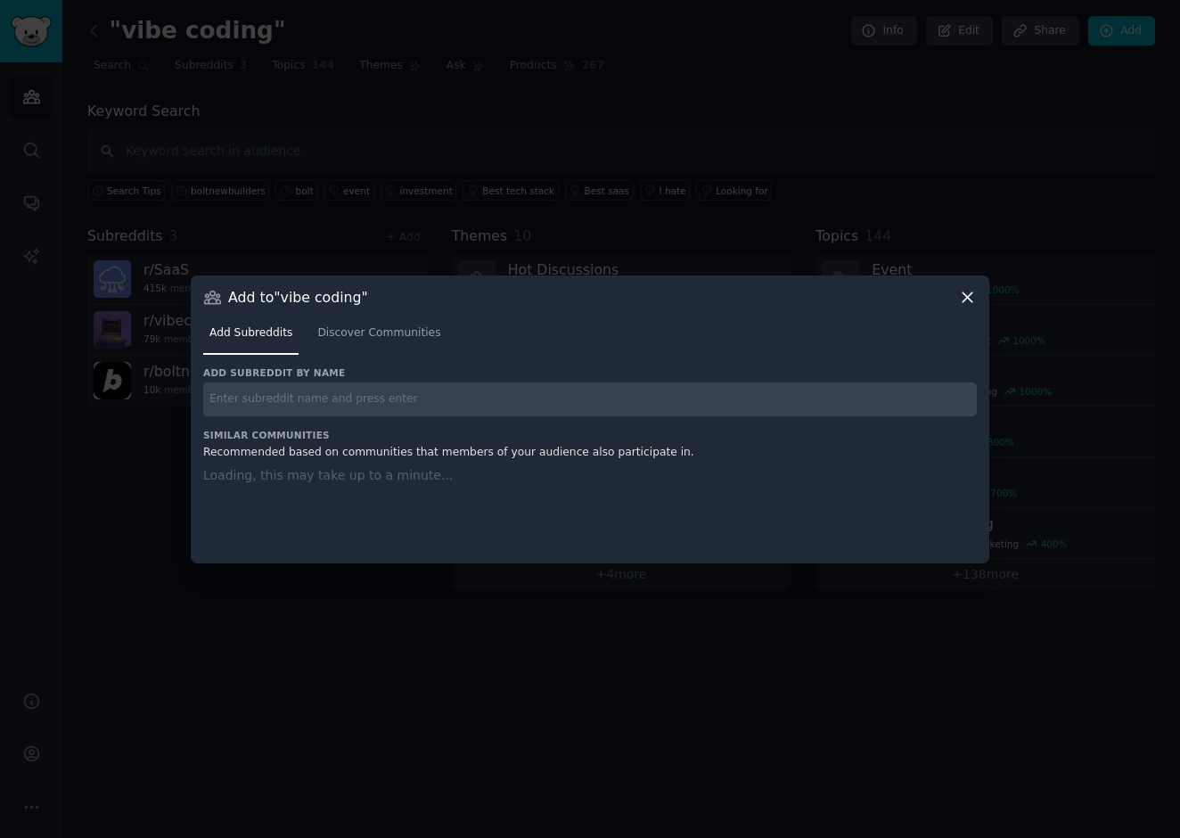
click at [244, 406] on input "text" at bounding box center [590, 399] width 774 height 35
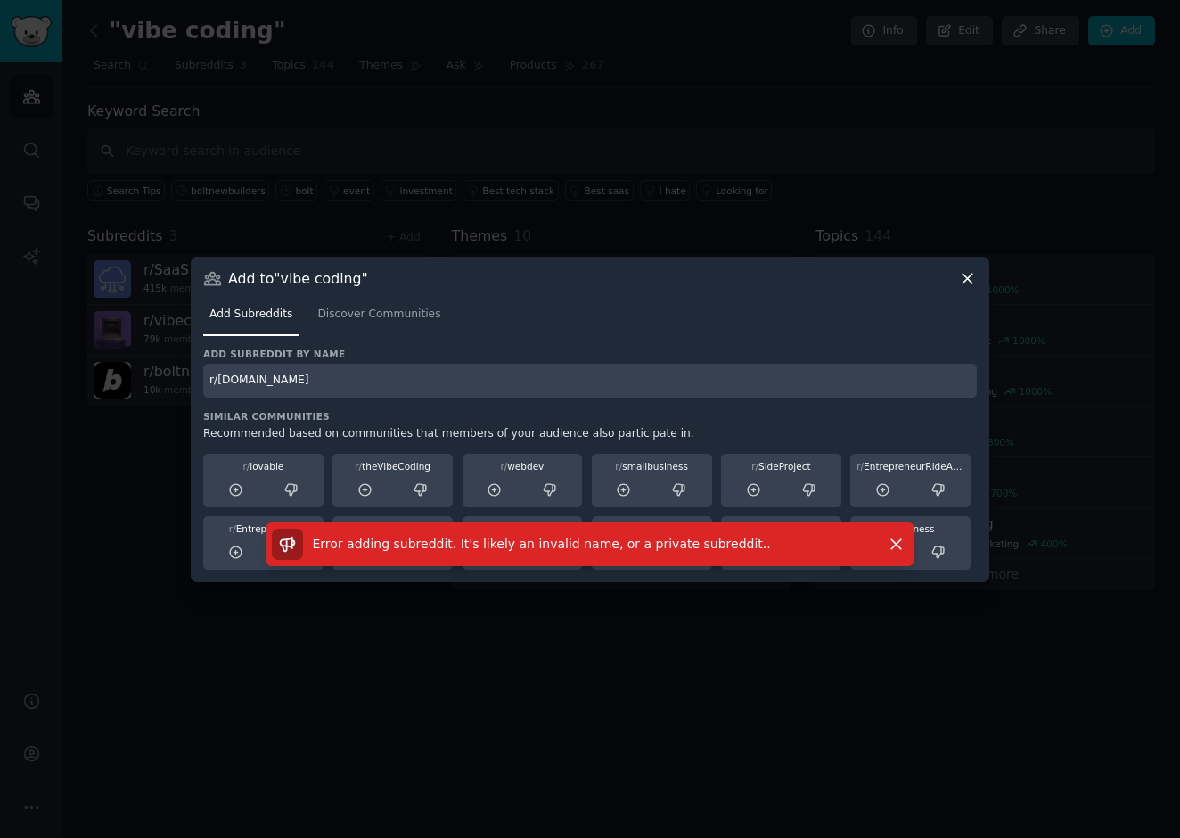
click at [335, 376] on input "r/[DOMAIN_NAME]" at bounding box center [590, 381] width 774 height 35
type input "r/lovable"
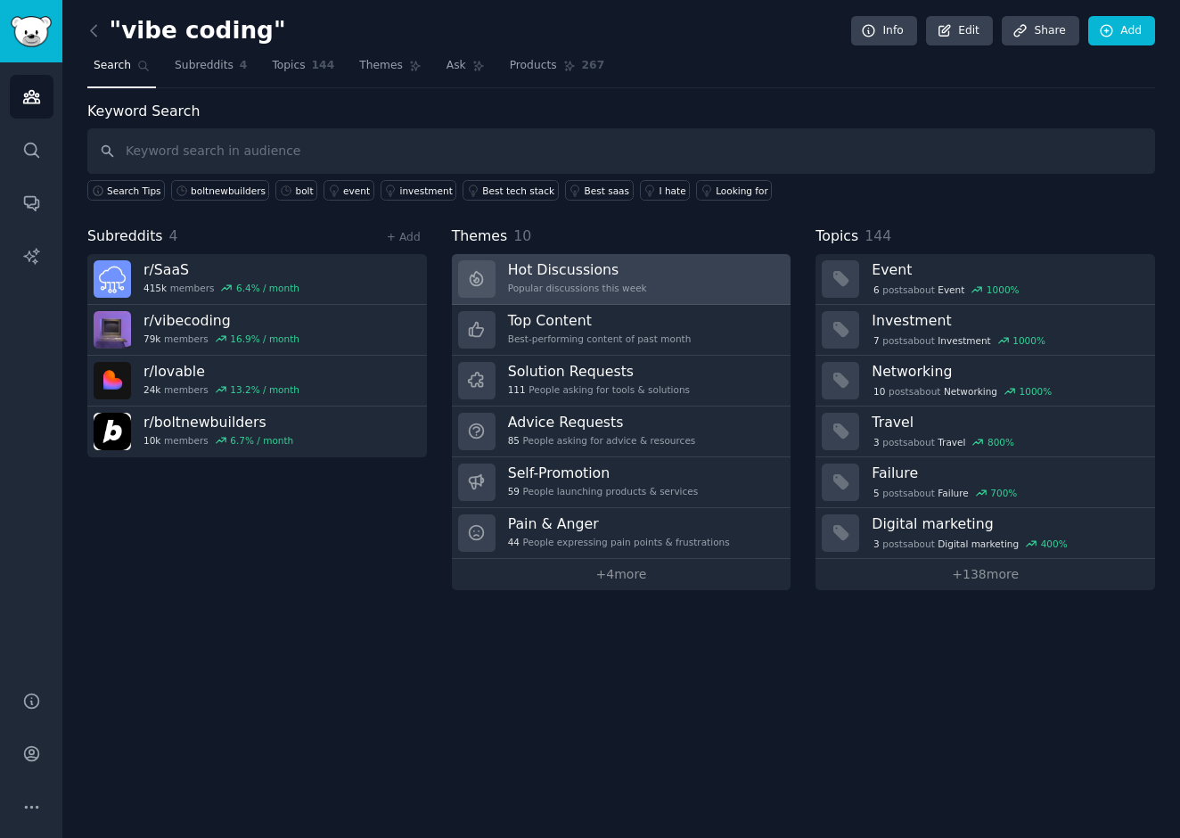
click at [559, 282] on div "Popular discussions this week" at bounding box center [577, 288] width 139 height 12
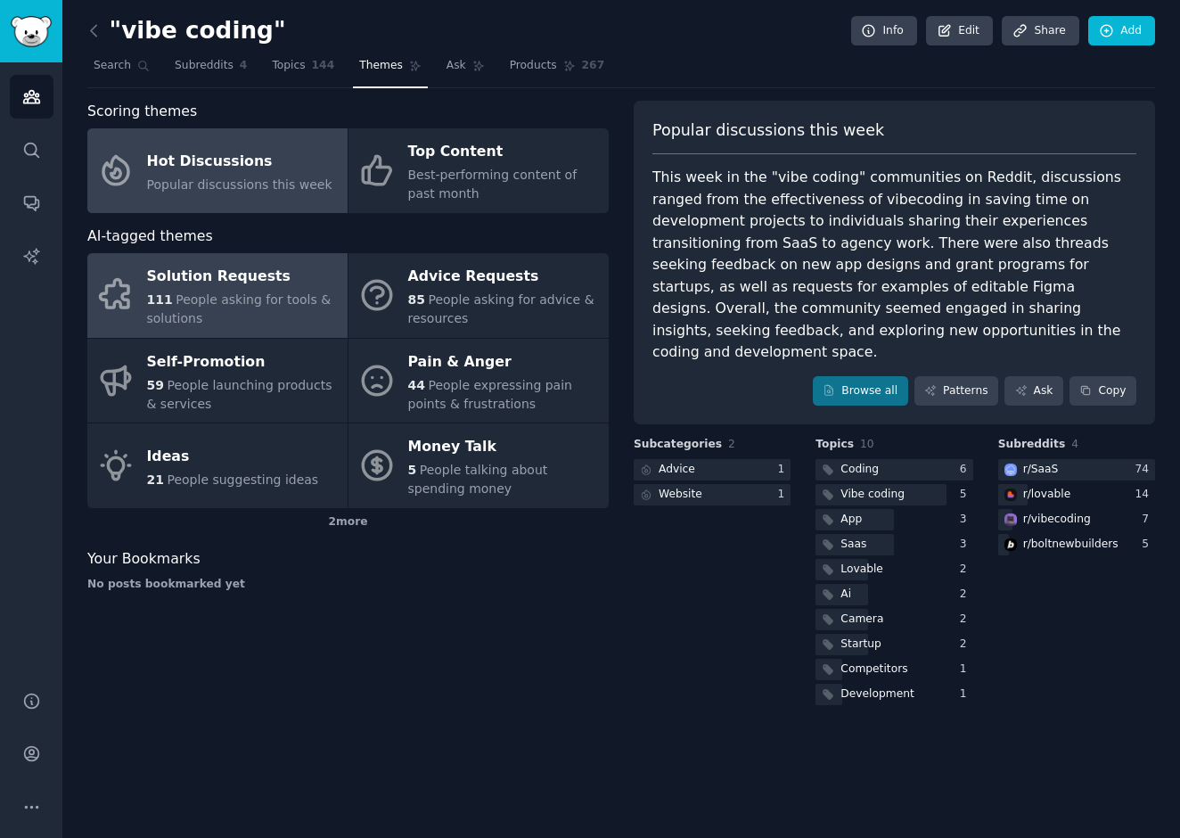
click at [214, 292] on span "People asking for tools & solutions" at bounding box center [239, 308] width 184 height 33
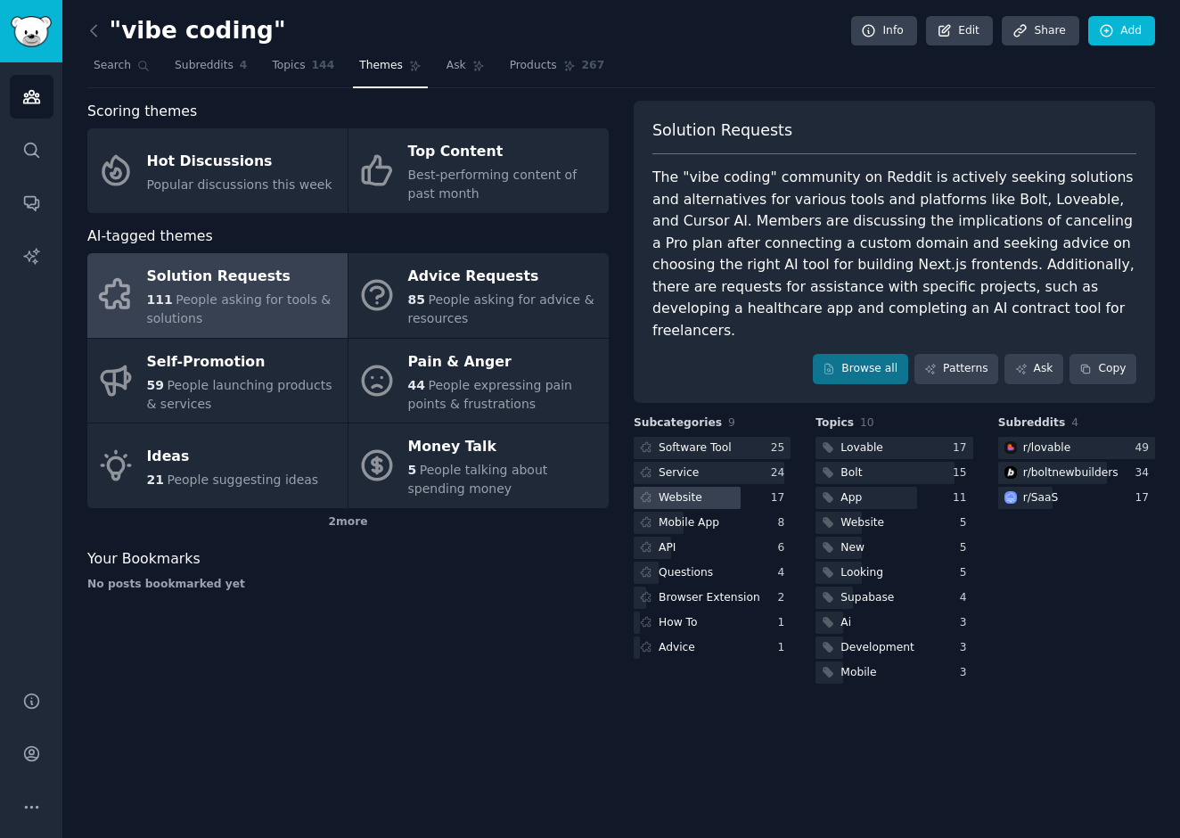
click at [690, 490] on div "Website" at bounding box center [681, 498] width 44 height 16
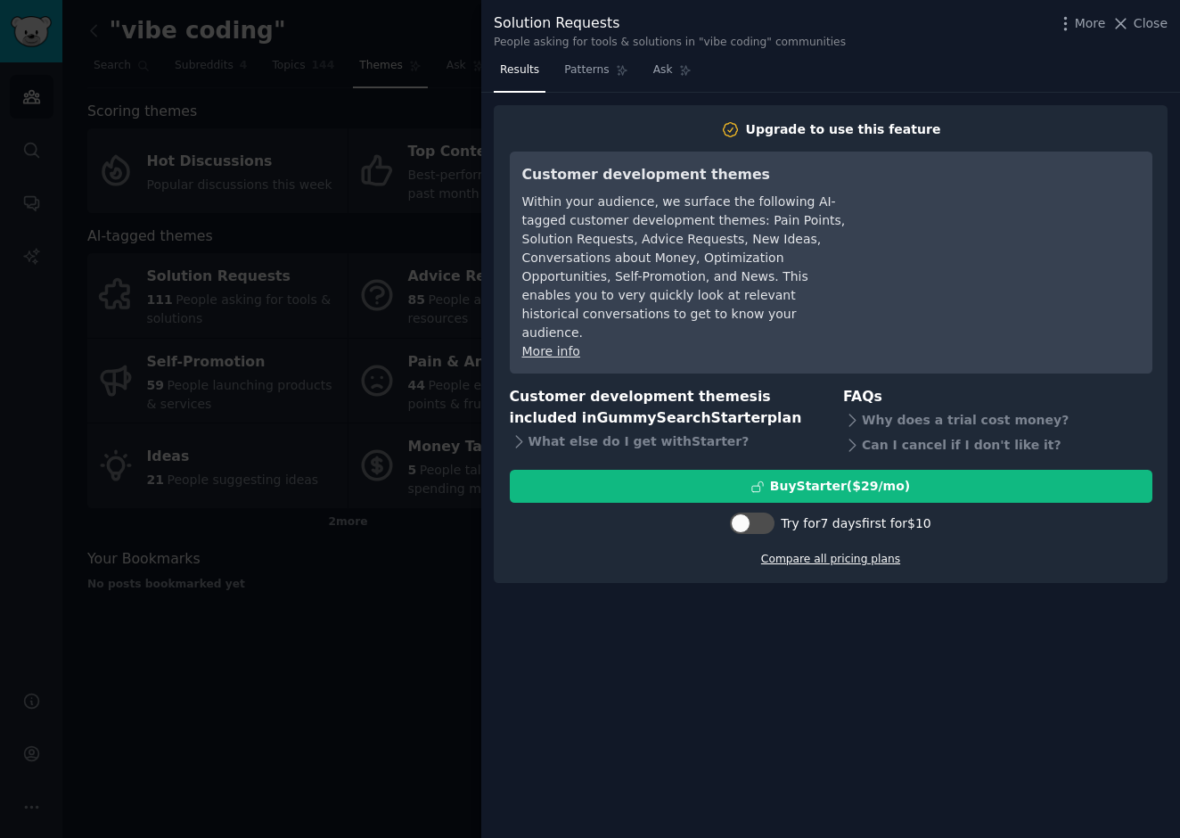
click at [858, 553] on link "Compare all pricing plans" at bounding box center [830, 559] width 139 height 12
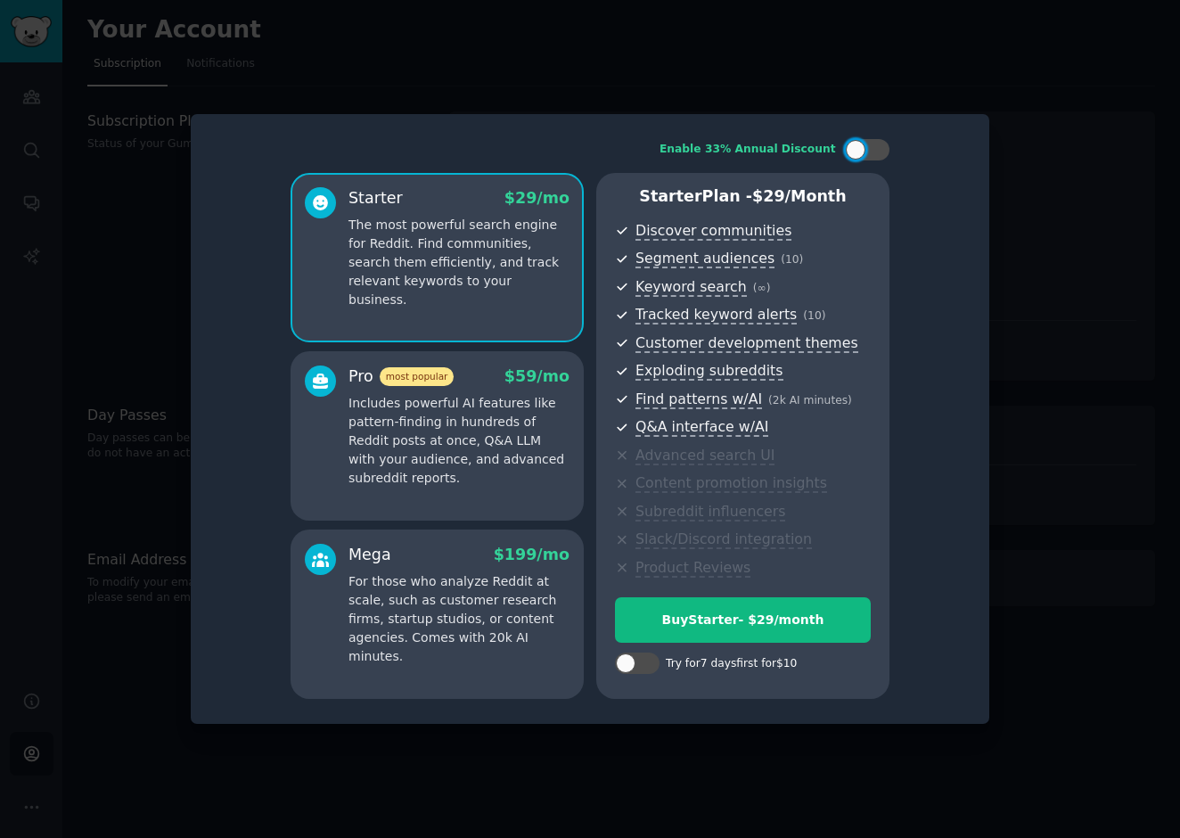
click at [448, 446] on p "Includes powerful AI features like pattern-finding in hundreds of Reddit posts …" at bounding box center [458, 441] width 221 height 94
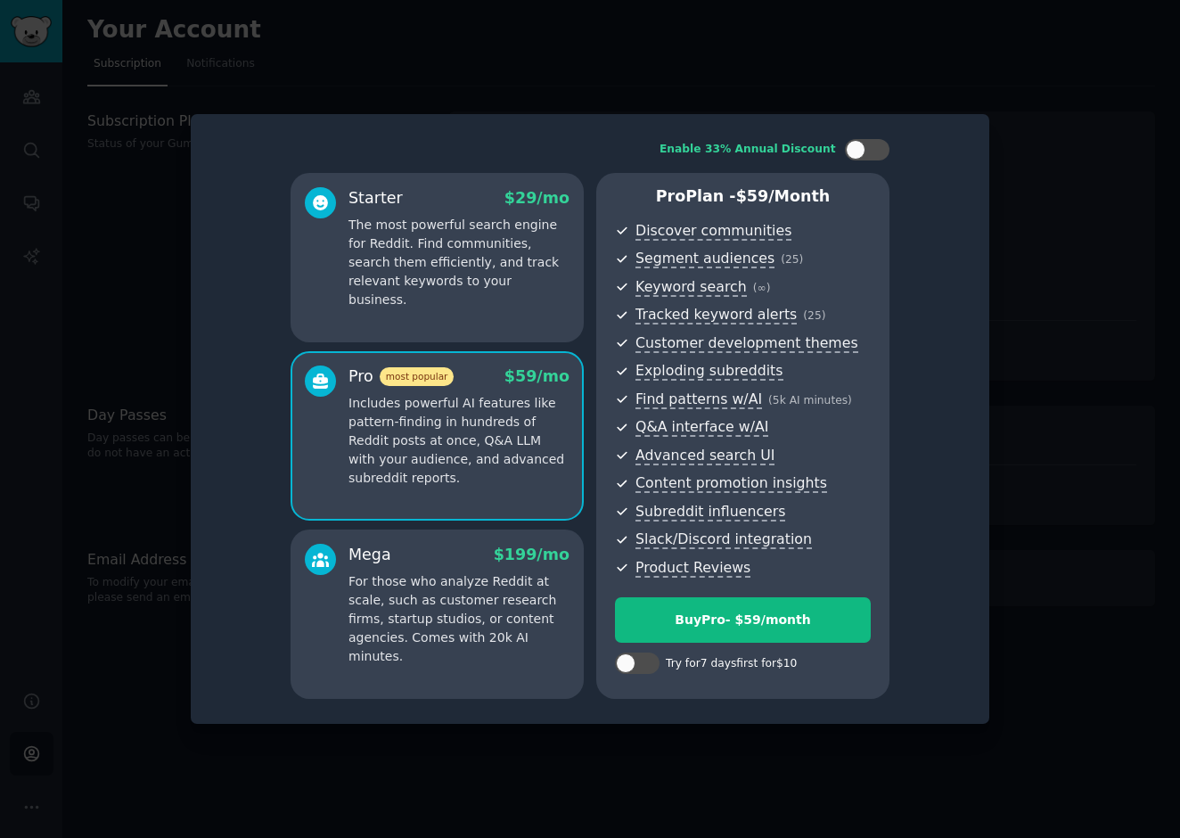
click at [430, 586] on p "For those who analyze Reddit at scale, such as customer research firms, startup…" at bounding box center [458, 619] width 221 height 94
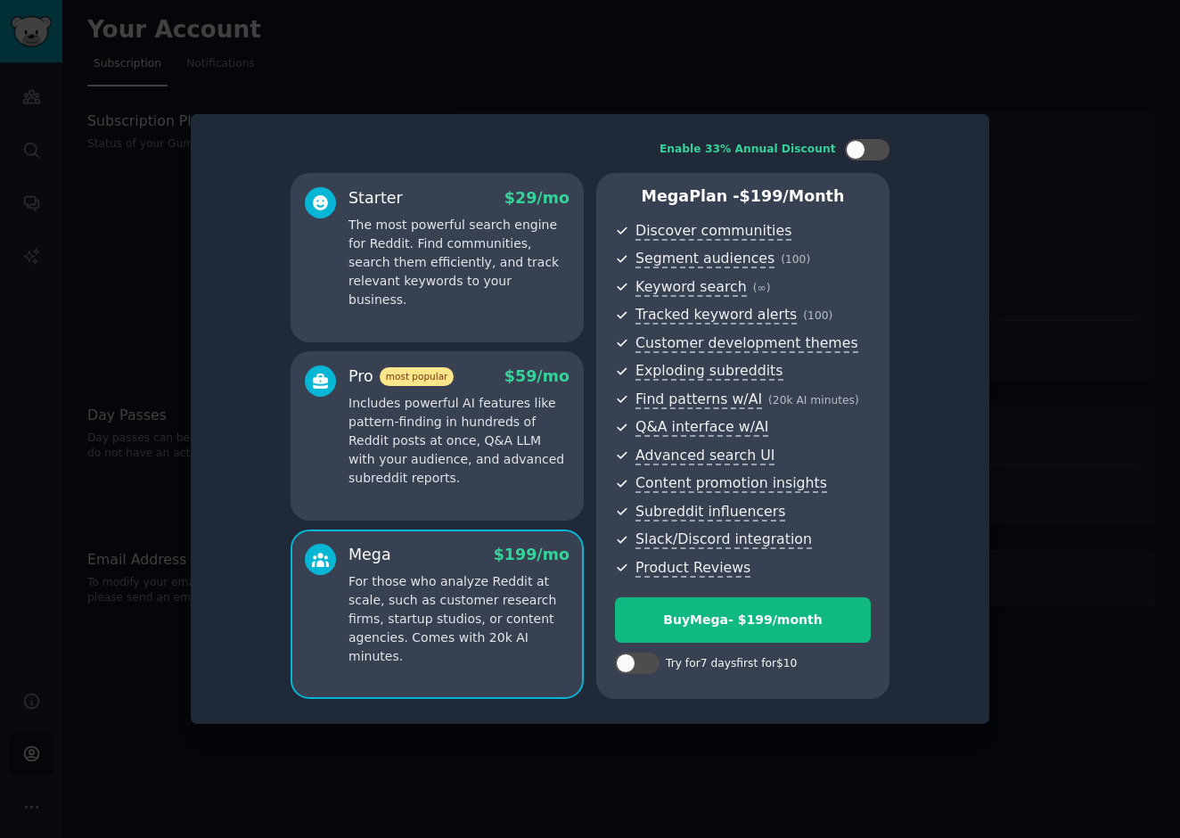
click at [418, 430] on p "Includes powerful AI features like pattern-finding in hundreds of Reddit posts …" at bounding box center [458, 441] width 221 height 94
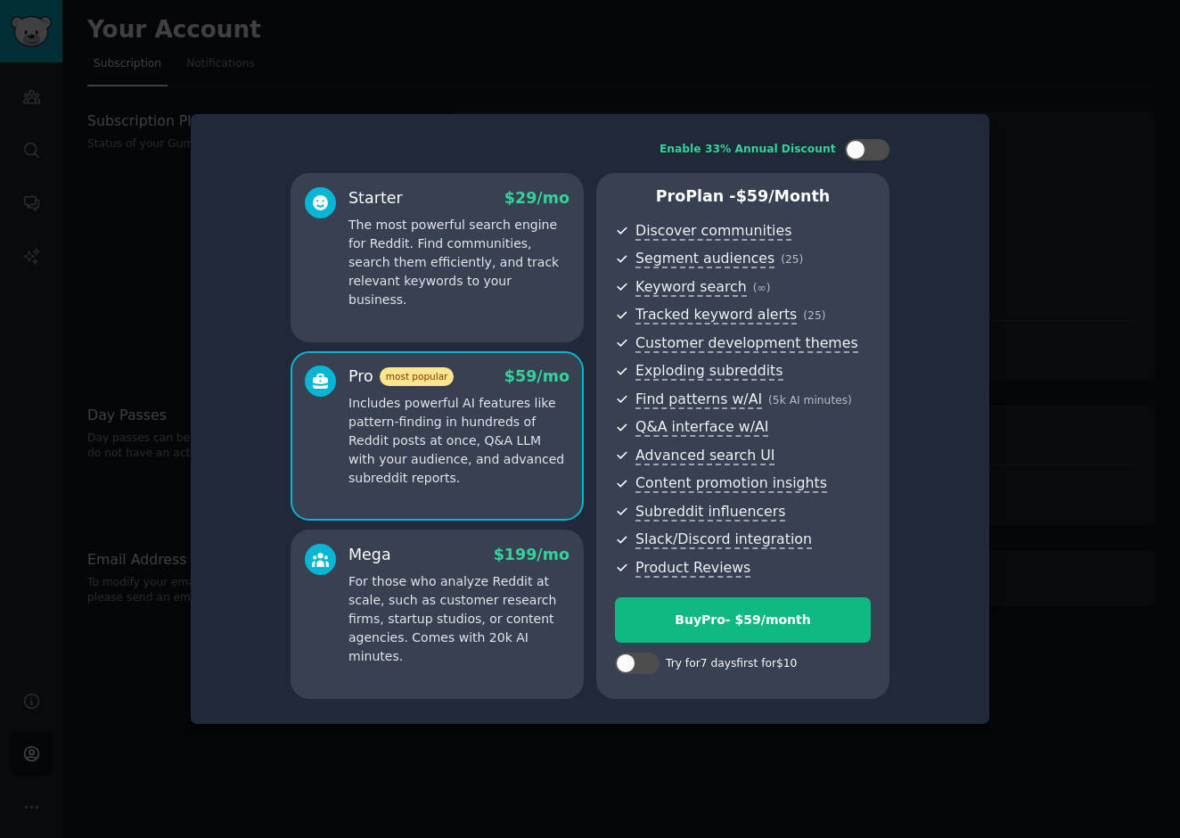
click at [403, 550] on div "Mega $ 199 /mo" at bounding box center [458, 555] width 221 height 22
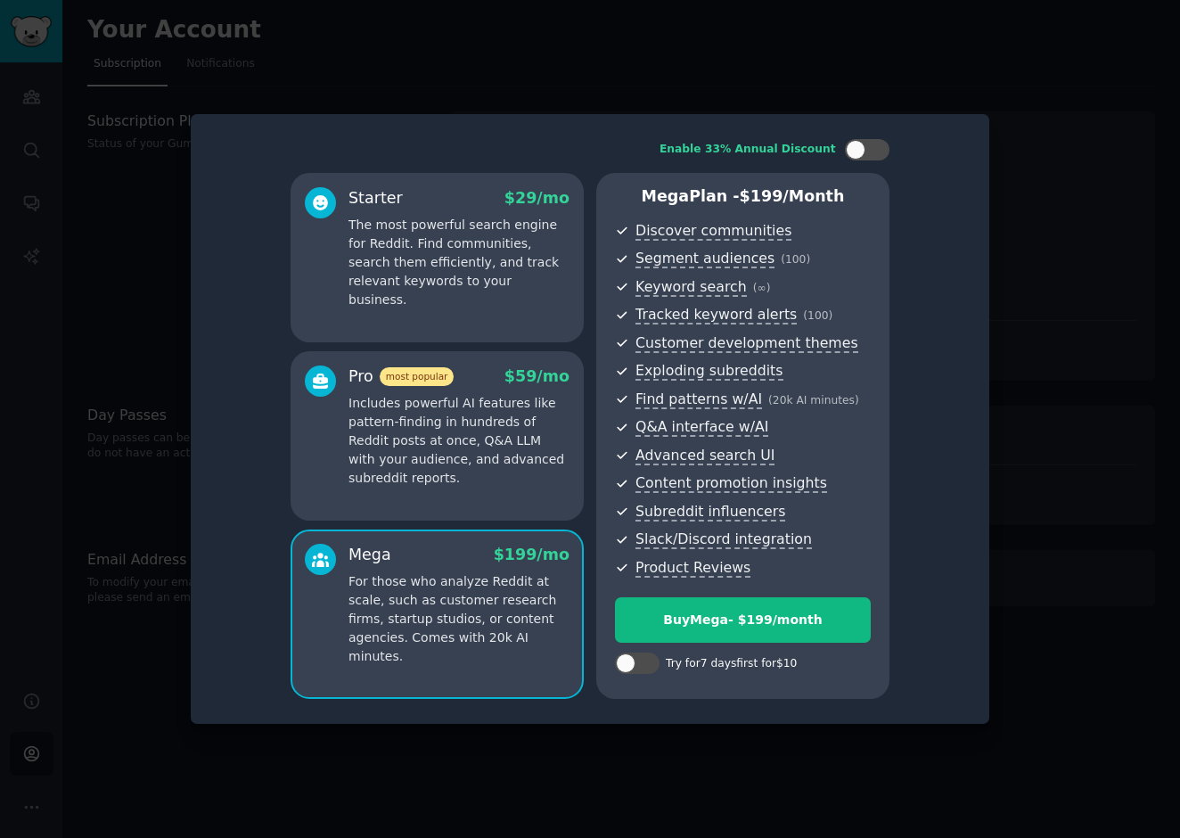
click at [428, 431] on p "Includes powerful AI features like pattern-finding in hundreds of Reddit posts …" at bounding box center [458, 441] width 221 height 94
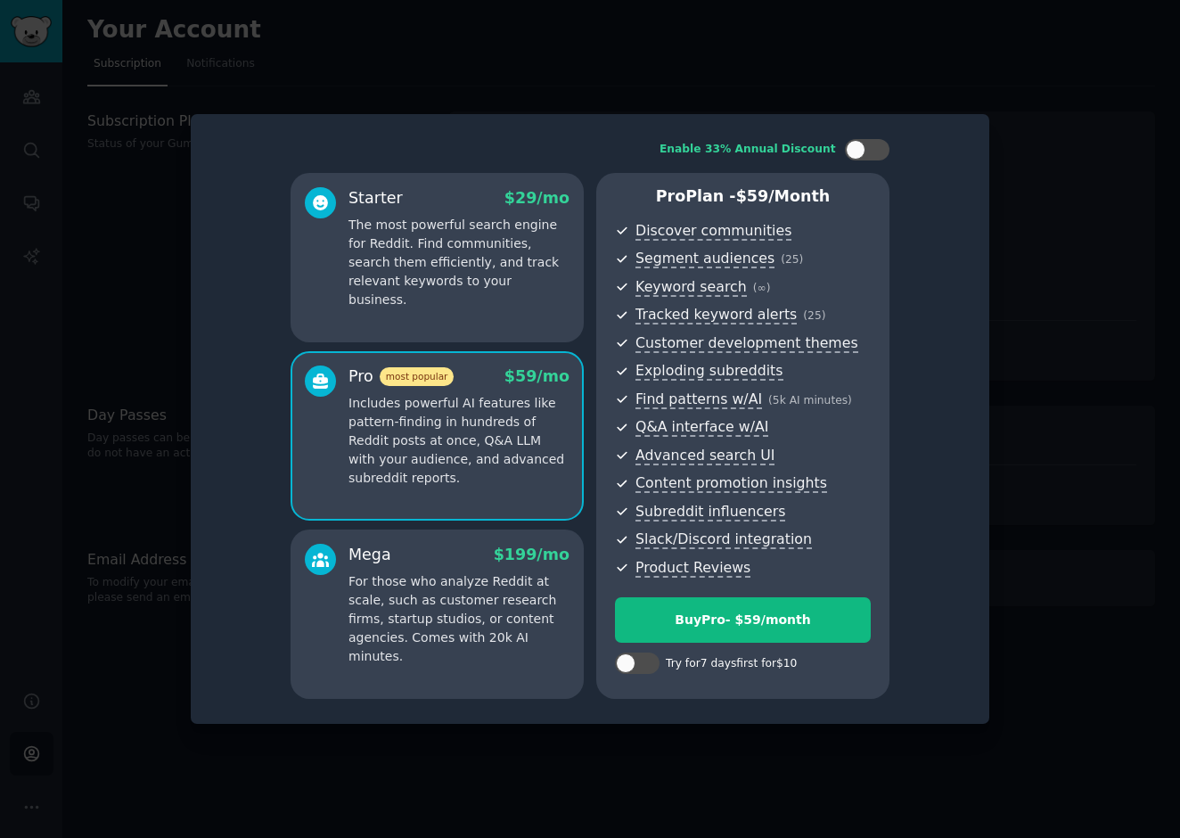
click at [436, 564] on div "Mega $ 199 /mo" at bounding box center [458, 555] width 221 height 22
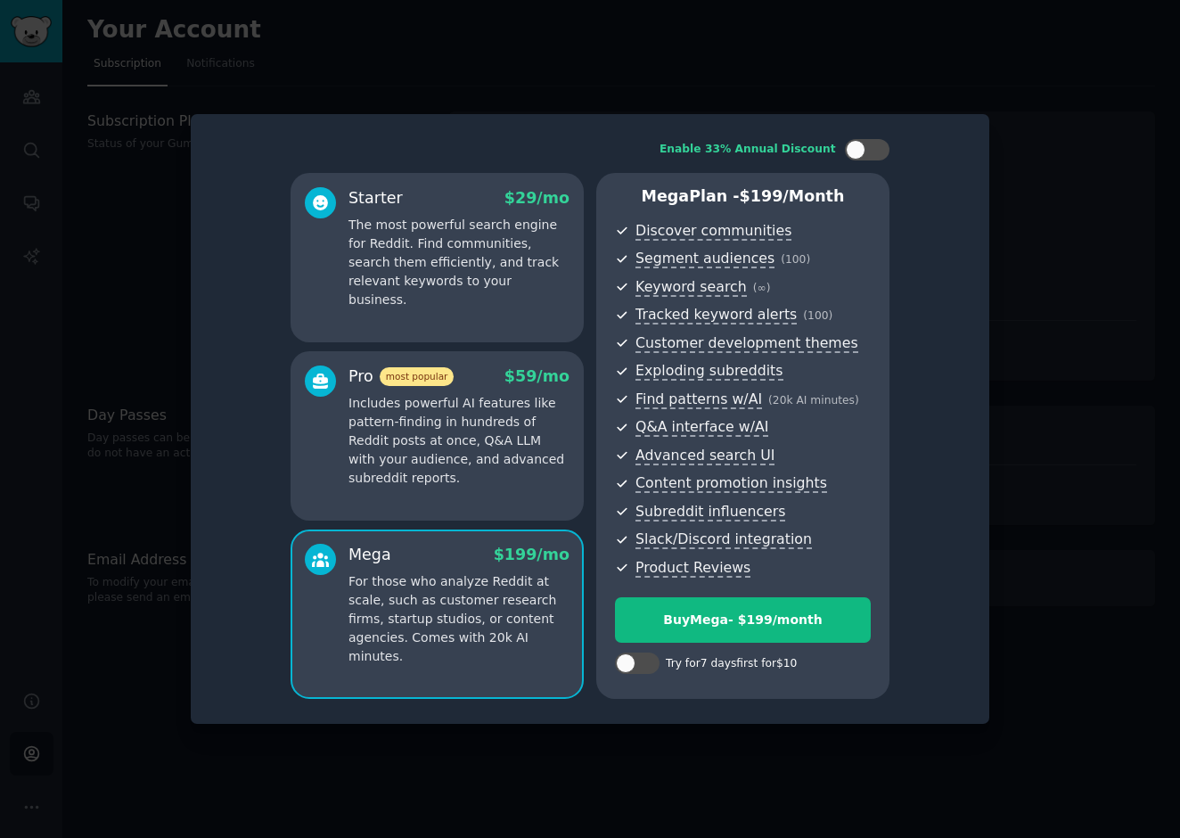
click at [436, 454] on p "Includes powerful AI features like pattern-finding in hundreds of Reddit posts …" at bounding box center [458, 441] width 221 height 94
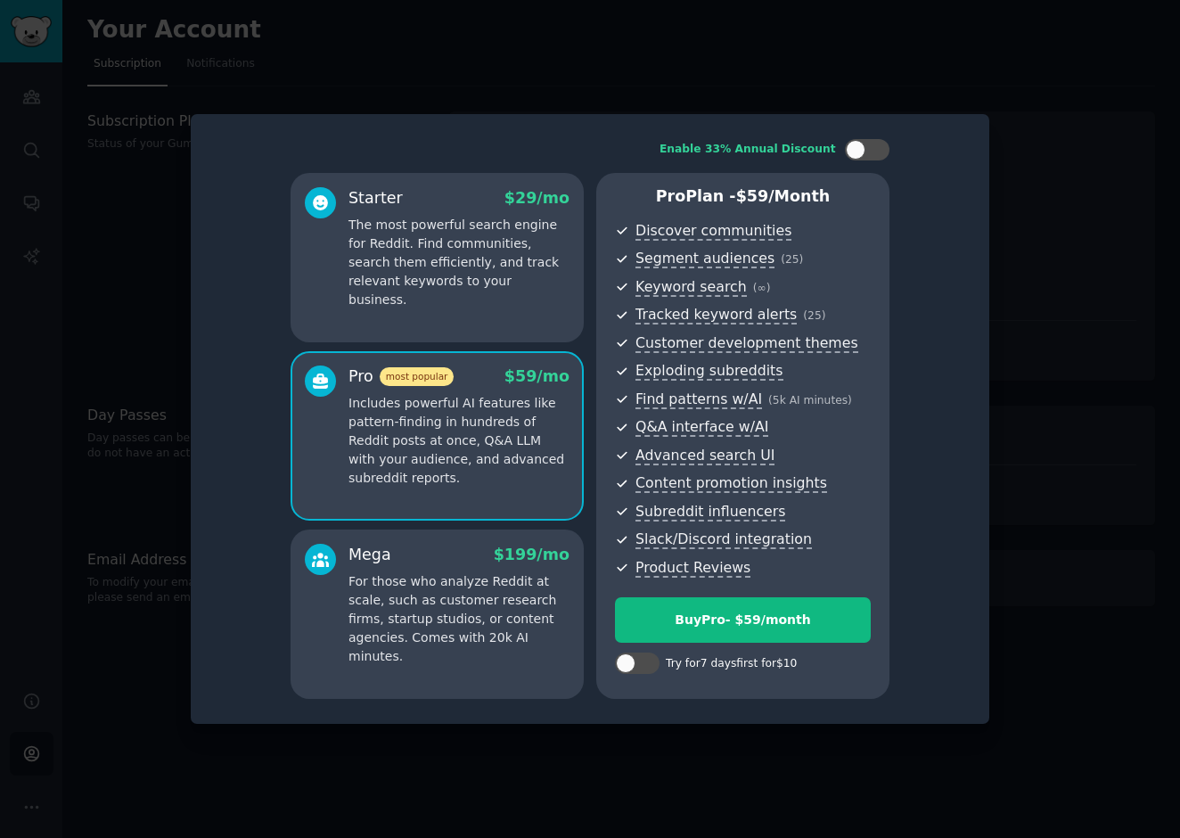
click at [440, 578] on p "For those who analyze Reddit at scale, such as customer research firms, startup…" at bounding box center [458, 619] width 221 height 94
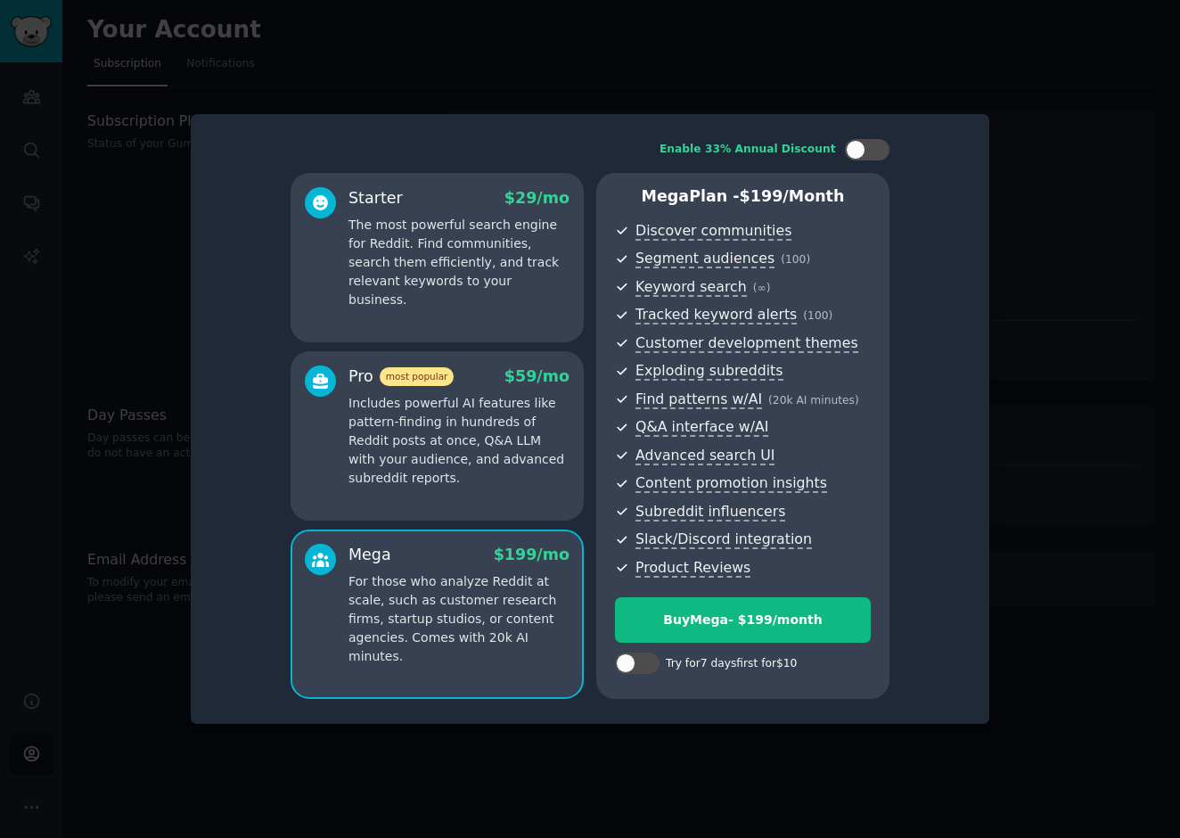
click at [381, 269] on p "The most powerful search engine for Reddit. Find communities, search them effic…" at bounding box center [458, 263] width 221 height 94
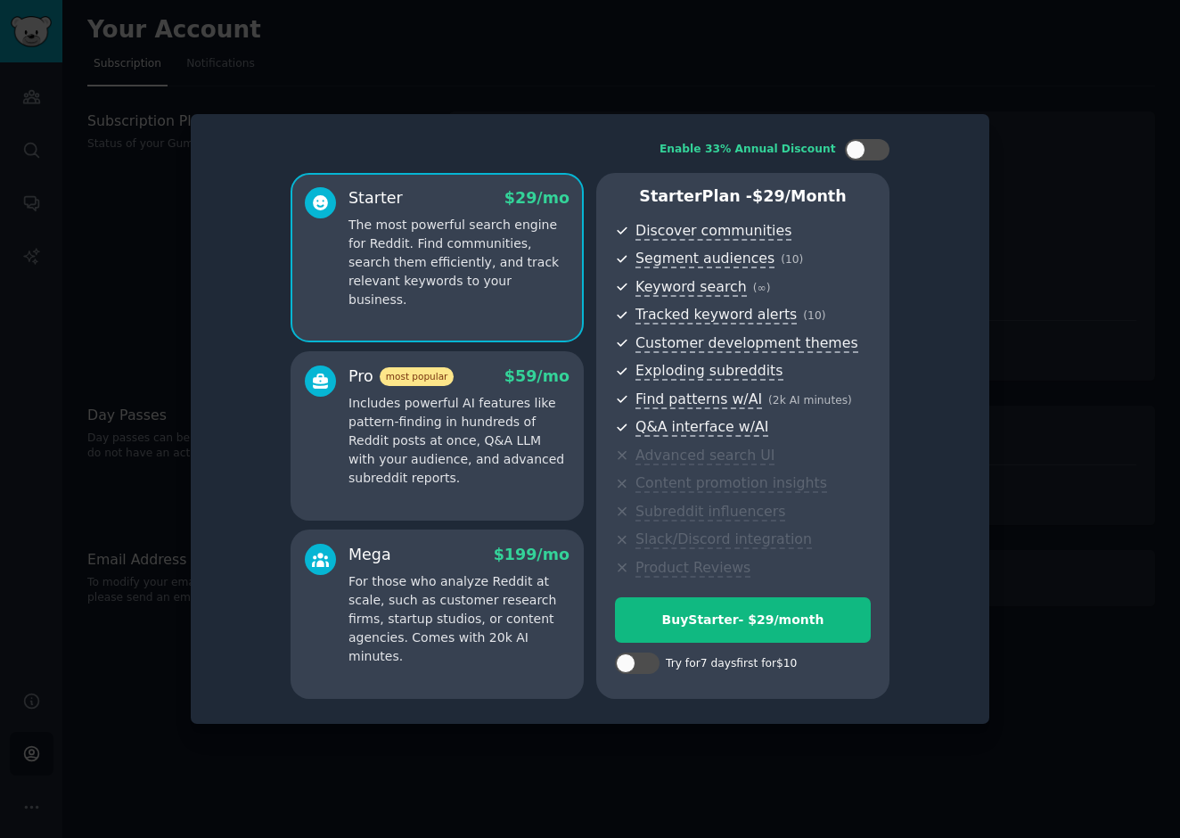
click at [74, 159] on div at bounding box center [590, 419] width 1180 height 838
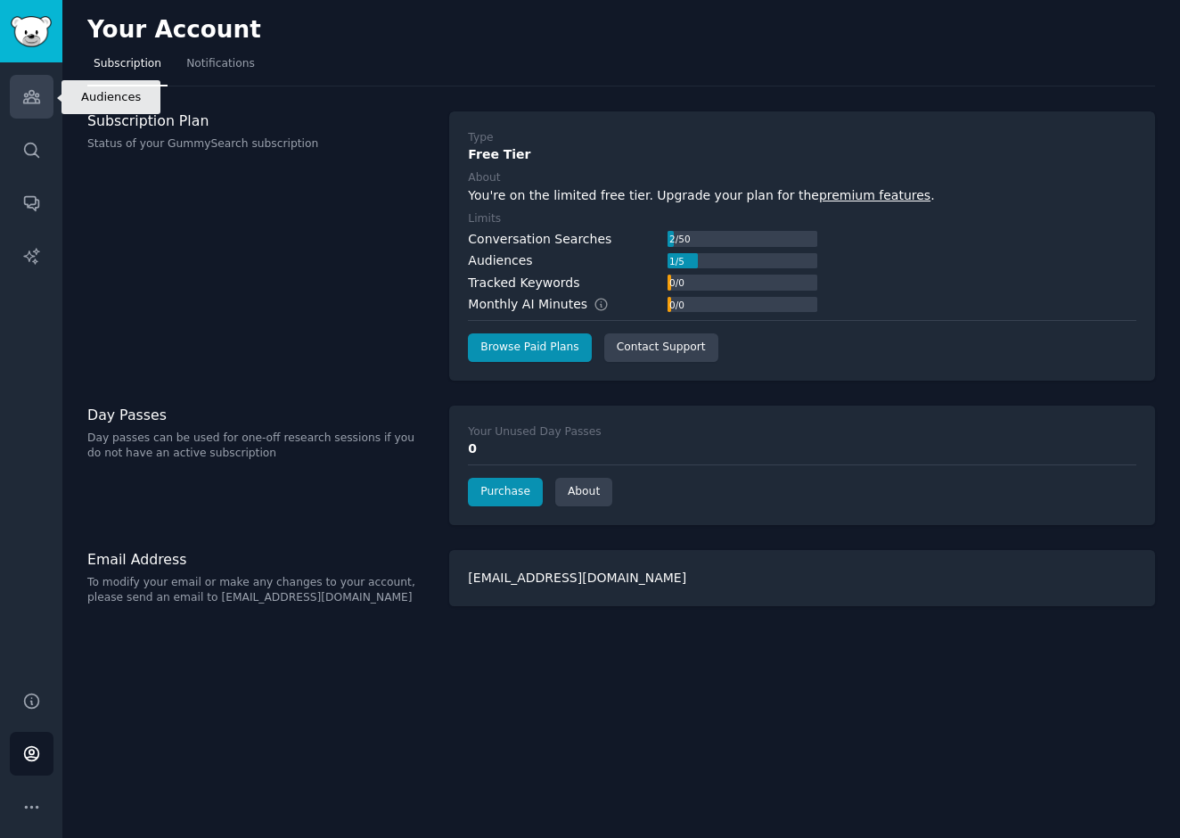
click at [34, 99] on icon "Sidebar" at bounding box center [31, 97] width 16 height 12
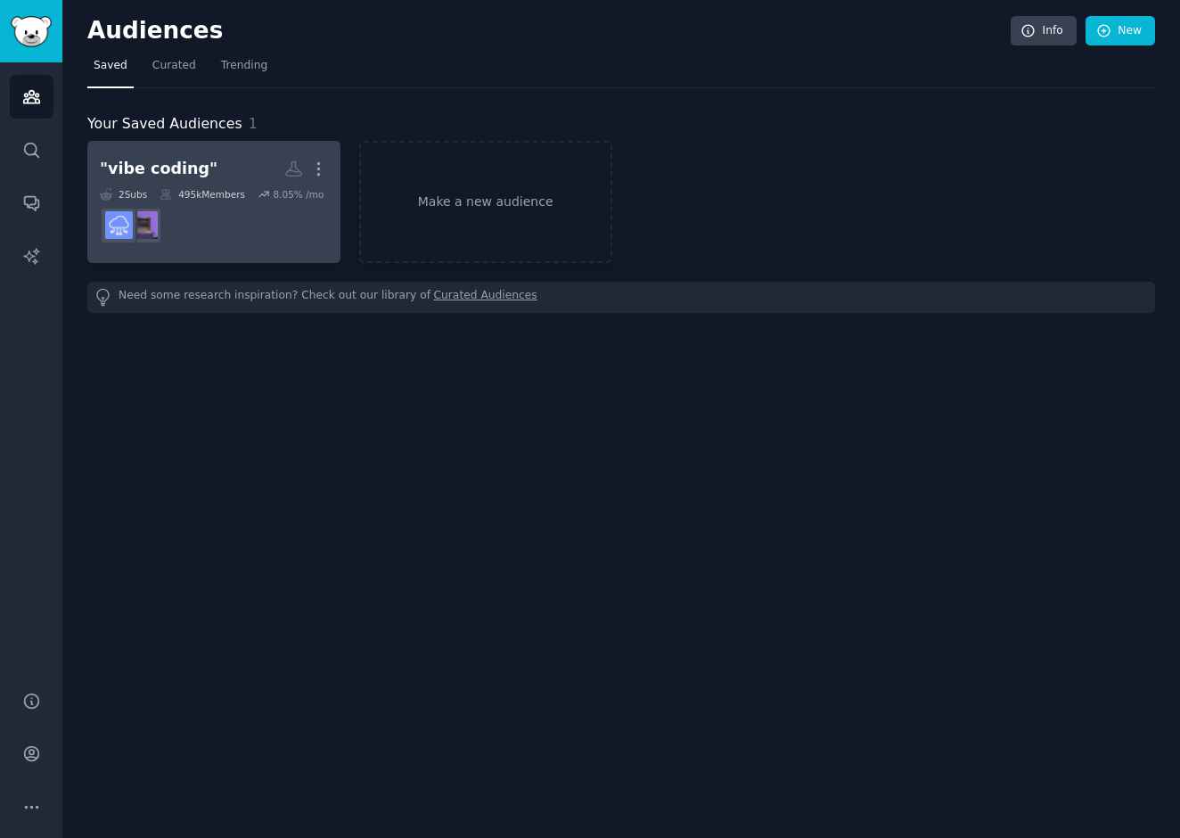
click at [213, 227] on dd at bounding box center [214, 226] width 228 height 50
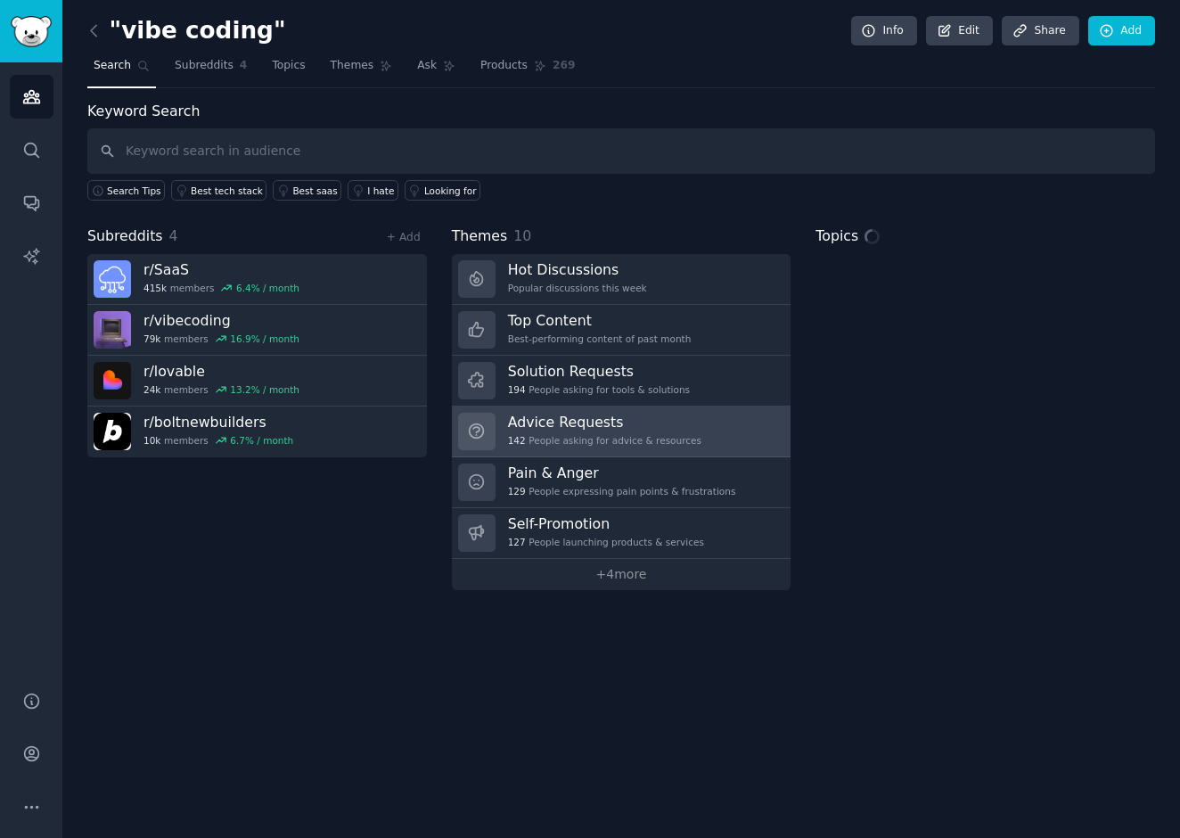
click at [572, 425] on h3 "Advice Requests" at bounding box center [604, 422] width 193 height 19
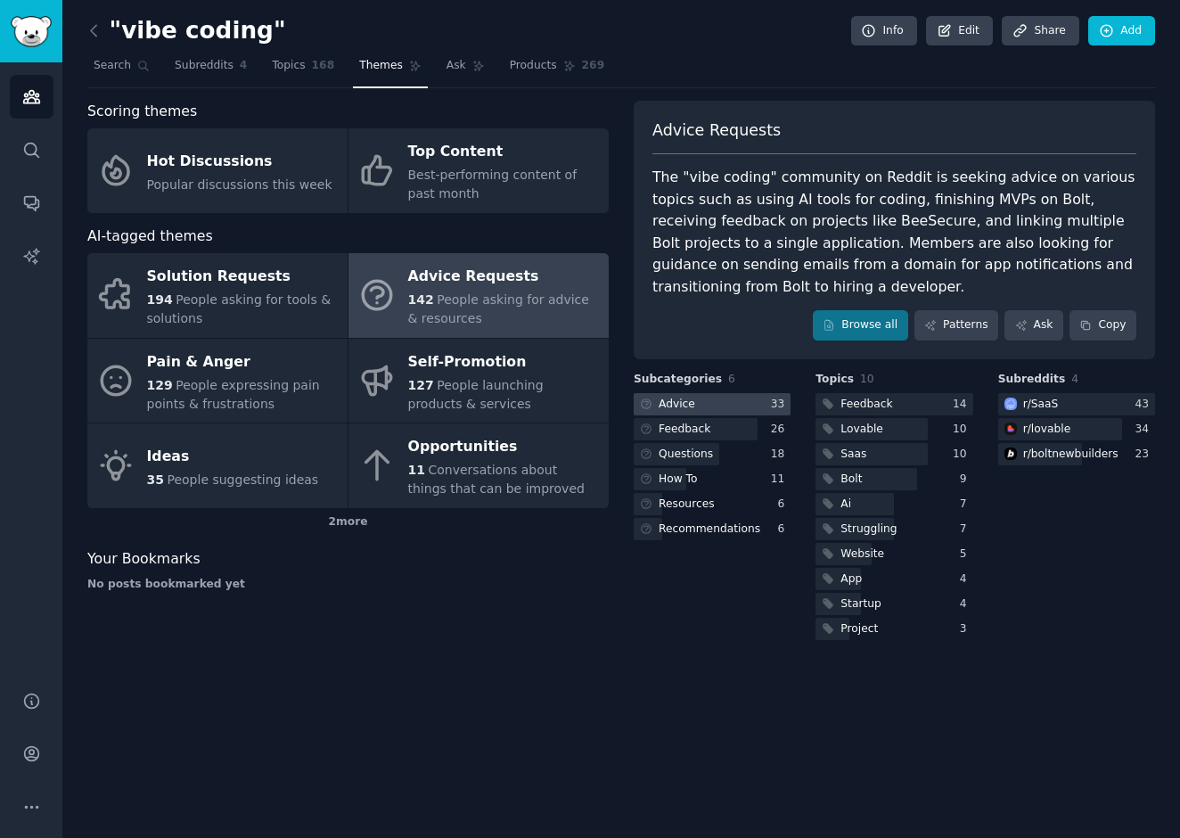
click at [685, 401] on div "Advice" at bounding box center [677, 405] width 37 height 16
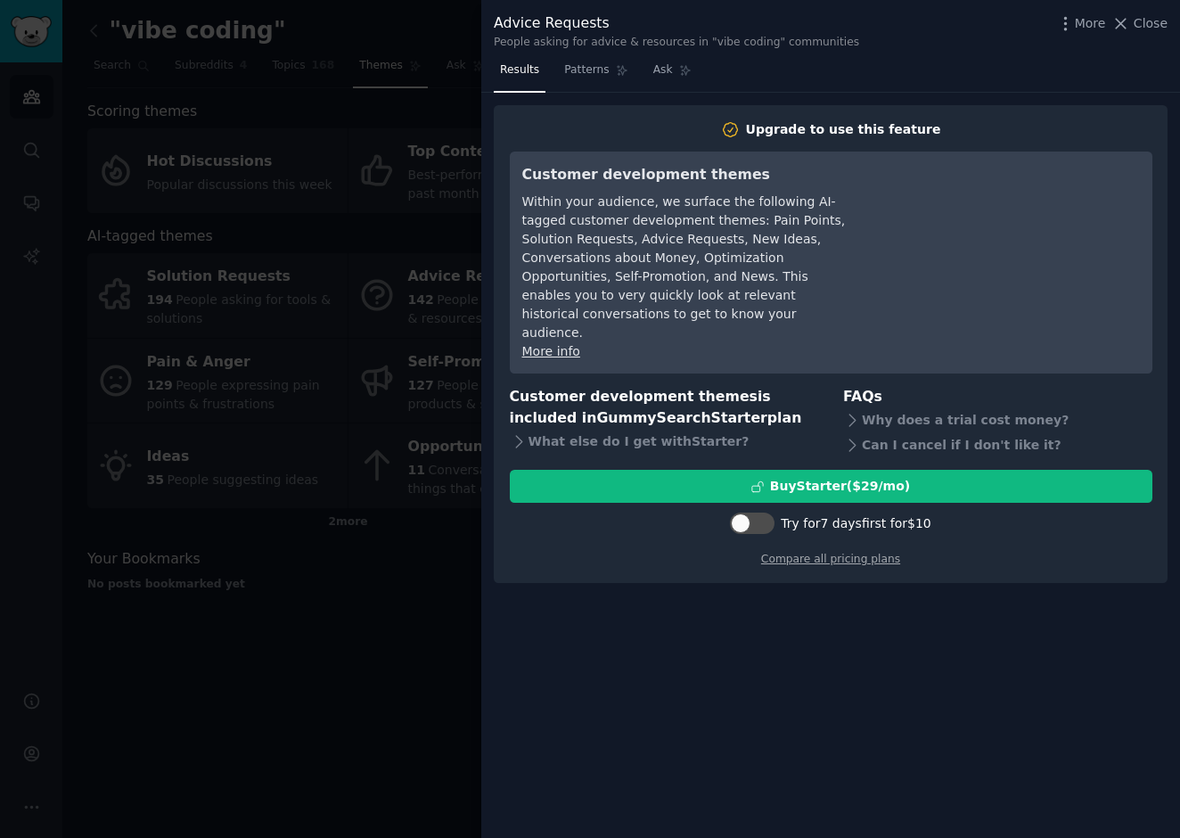
click at [384, 235] on div at bounding box center [590, 419] width 1180 height 838
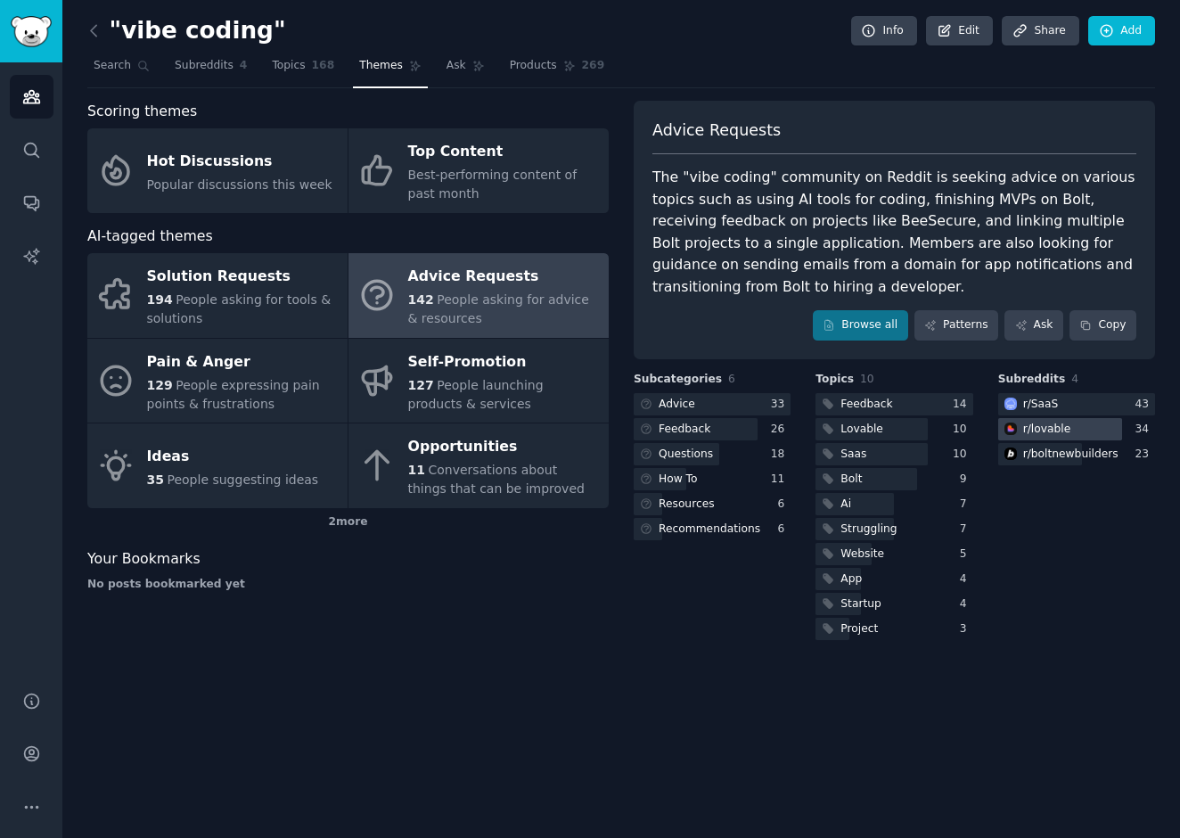
click at [1032, 422] on div "r/ lovable" at bounding box center [1047, 430] width 48 height 16
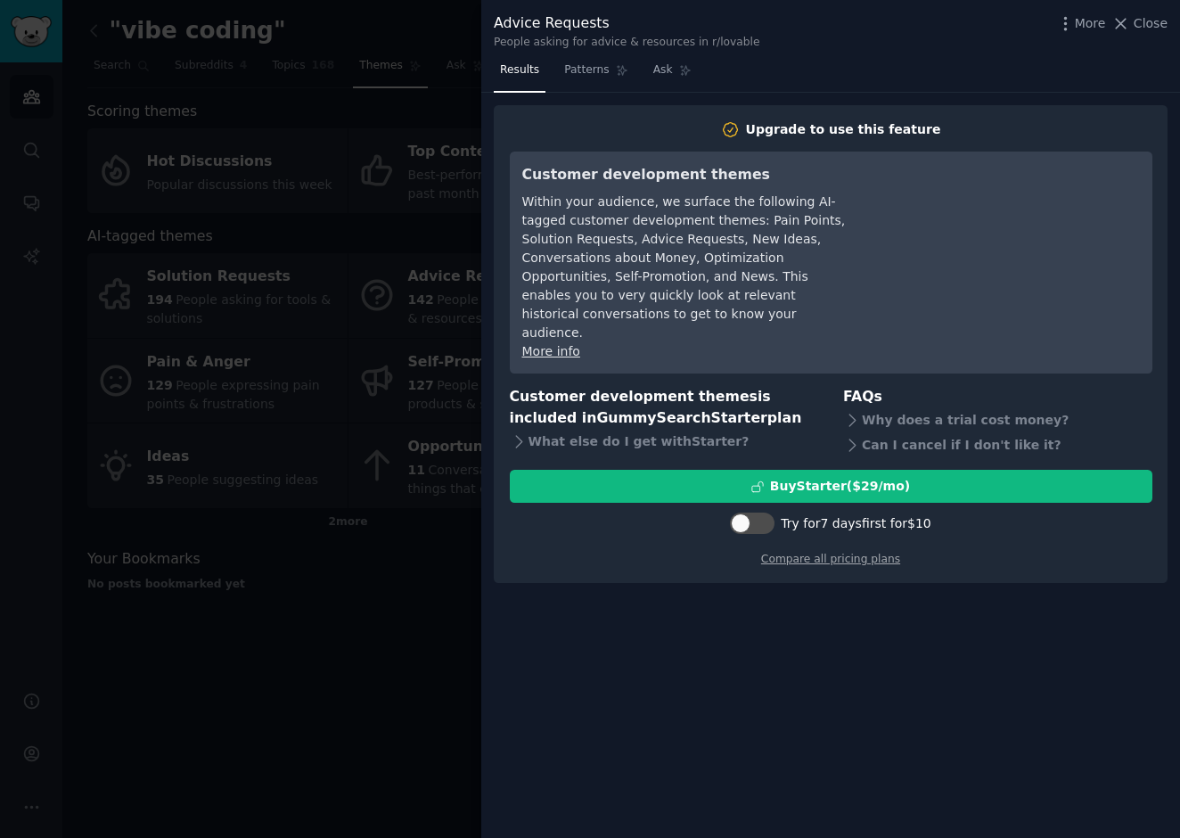
click at [381, 159] on div at bounding box center [590, 419] width 1180 height 838
